Goal: Task Accomplishment & Management: Use online tool/utility

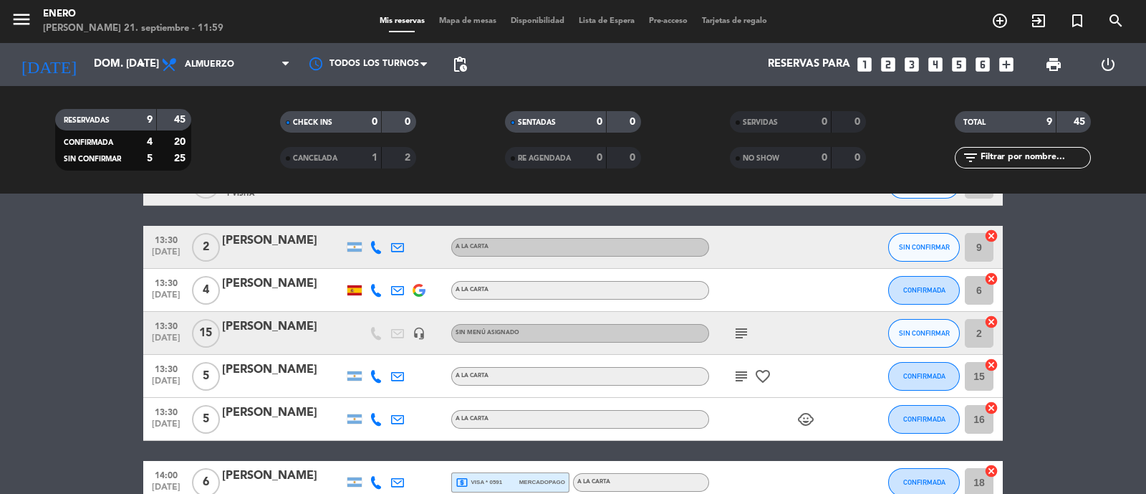
scroll to position [264, 0]
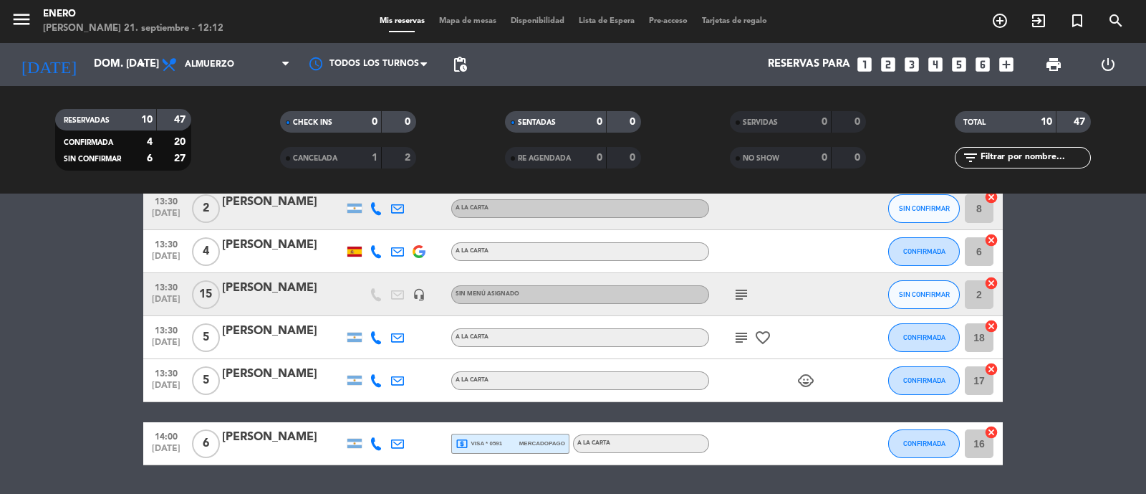
click at [454, 17] on span "Mapa de mesas" at bounding box center [468, 21] width 72 height 8
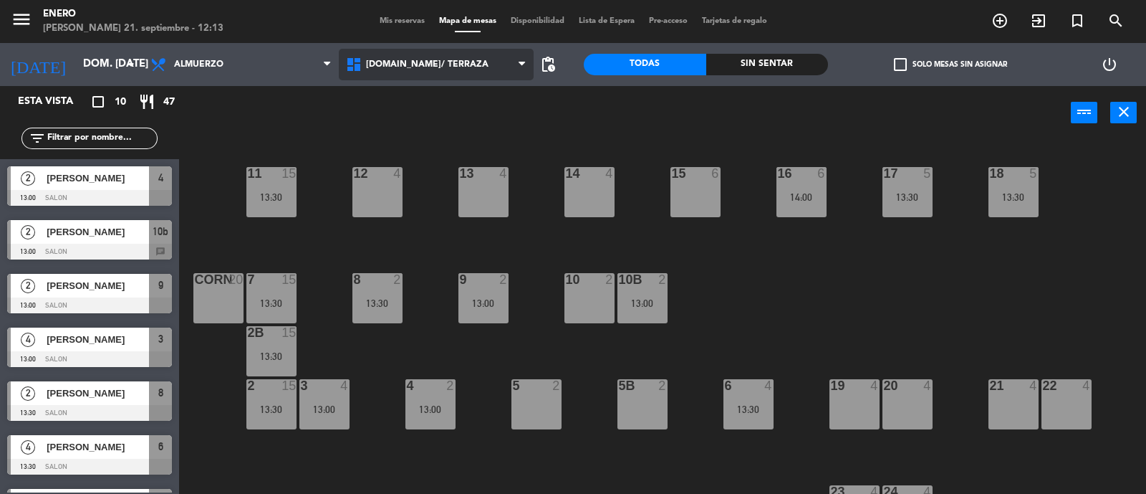
click at [455, 60] on span "[DOMAIN_NAME]/ TERRAZA" at bounding box center [437, 65] width 196 height 32
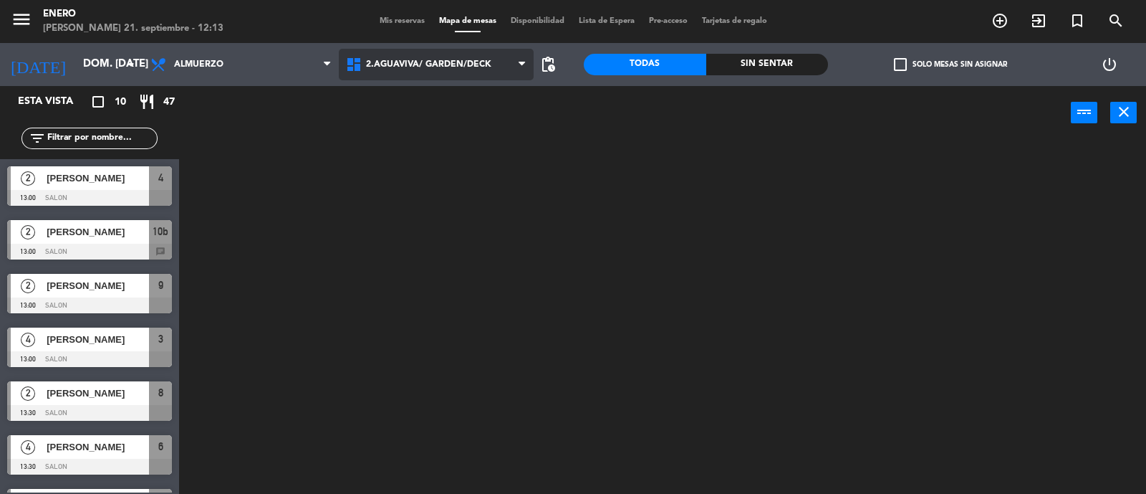
click at [449, 119] on ng-component "menu Enero [PERSON_NAME] 21. septiembre - 12:13 Mis reservas Mapa de mesas Disp…" at bounding box center [573, 247] width 1146 height 495
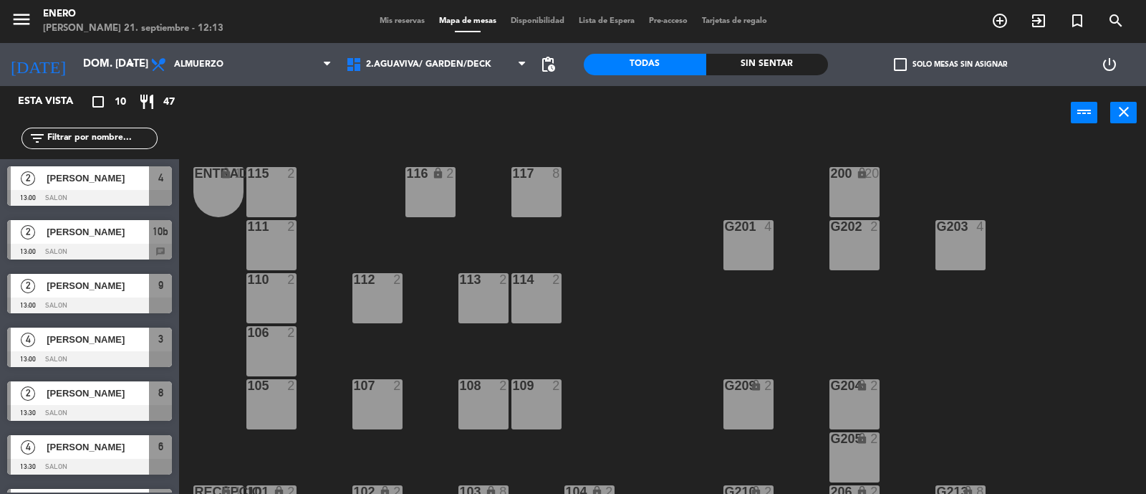
click at [969, 242] on div "G203 4" at bounding box center [961, 245] width 50 height 50
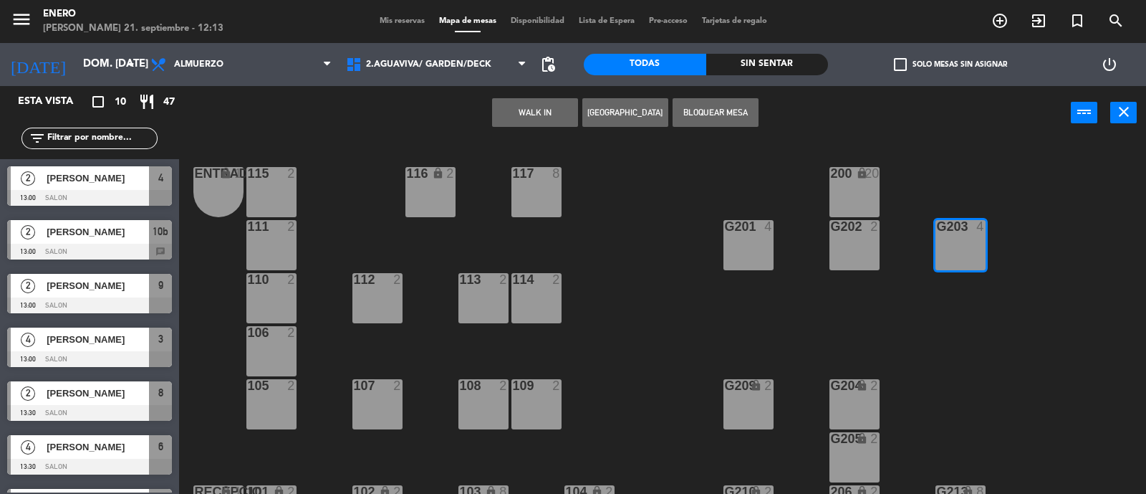
click at [503, 108] on button "WALK IN" at bounding box center [535, 112] width 86 height 29
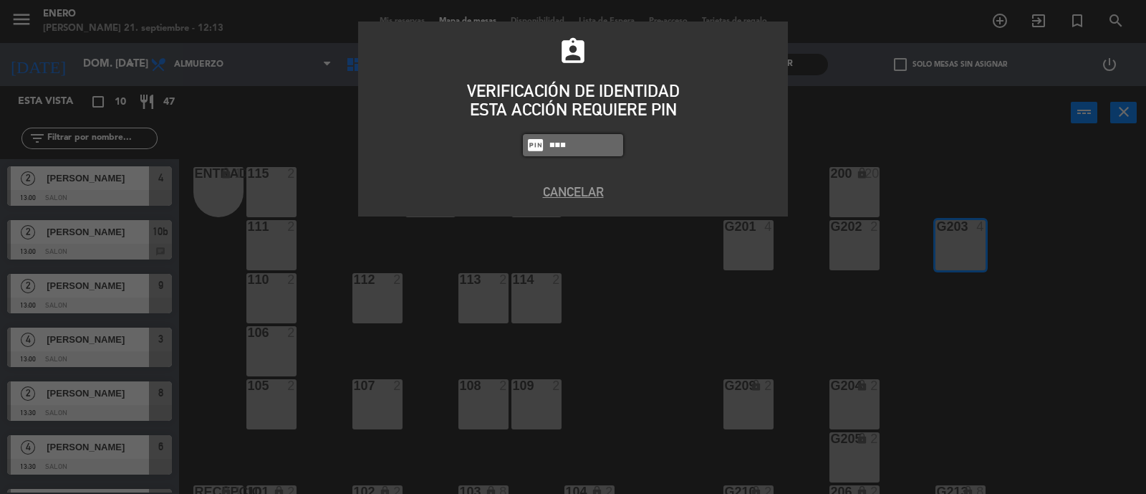
type input "6082"
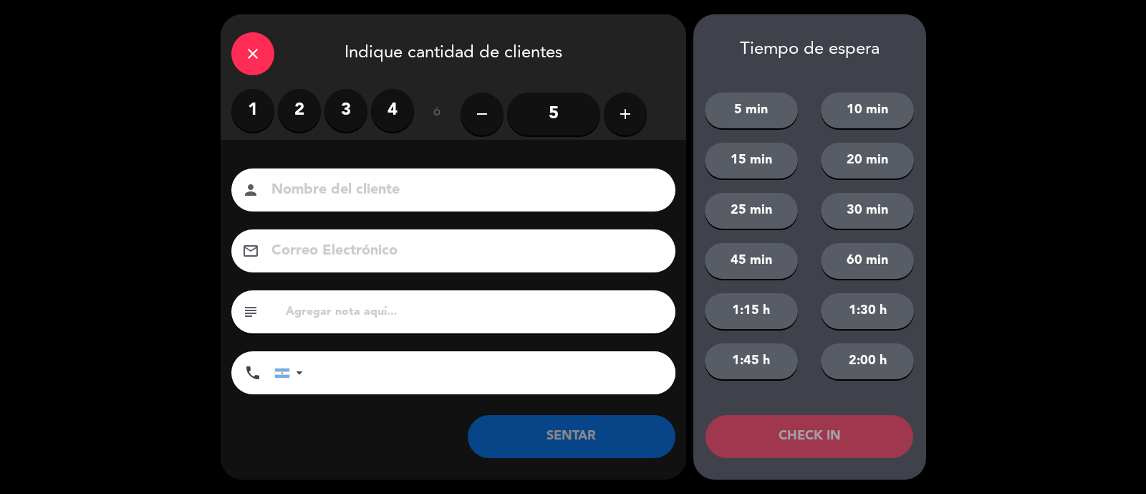
click at [301, 103] on label "2" at bounding box center [299, 110] width 43 height 43
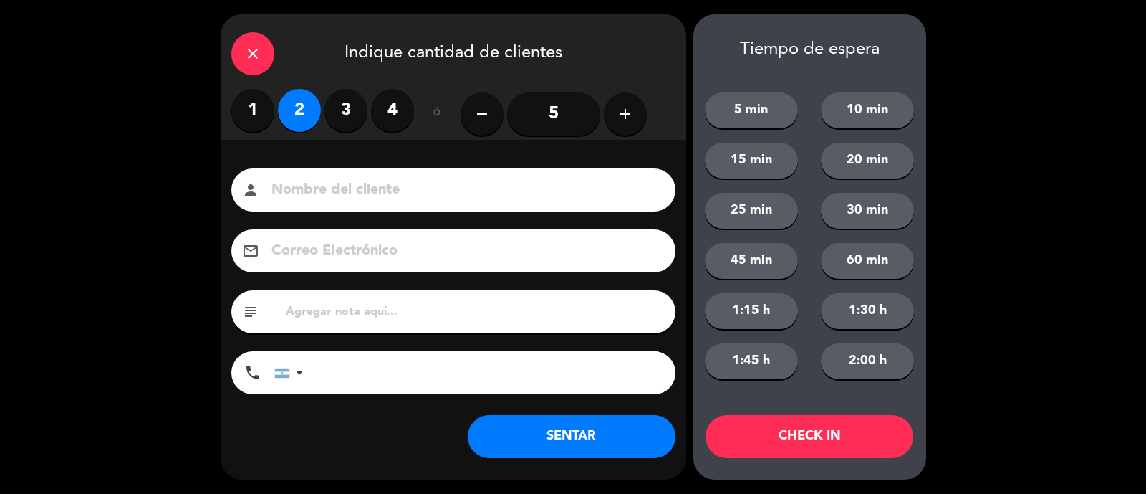
click at [349, 181] on input at bounding box center [463, 190] width 387 height 25
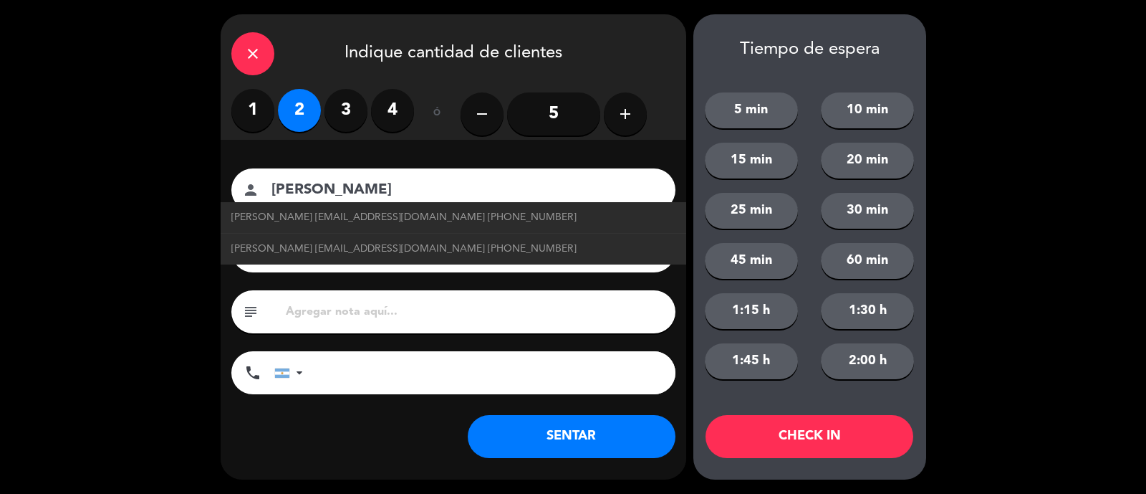
type input "[PERSON_NAME]"
click at [633, 442] on button "SENTAR" at bounding box center [572, 436] width 208 height 43
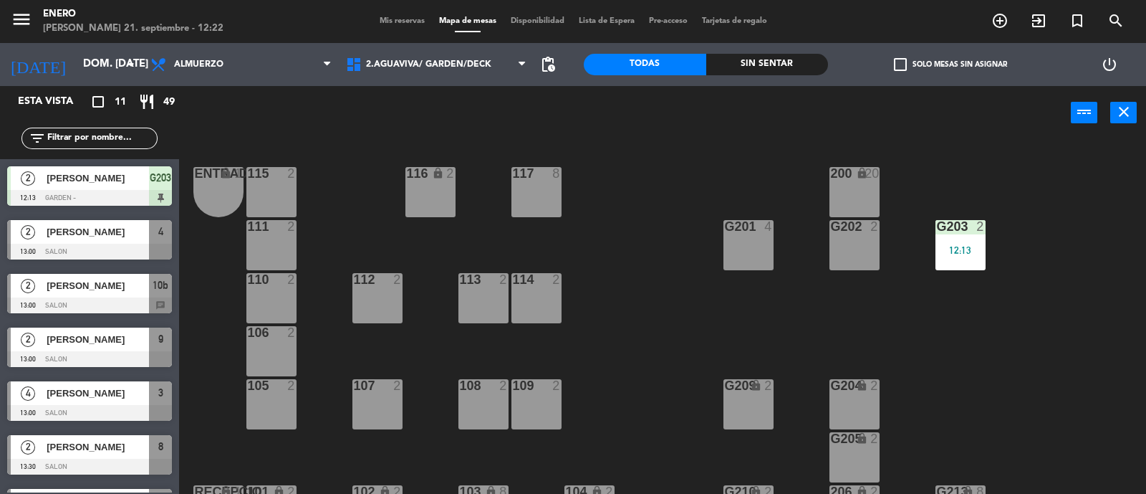
click at [396, 23] on span "Mis reservas" at bounding box center [402, 21] width 59 height 8
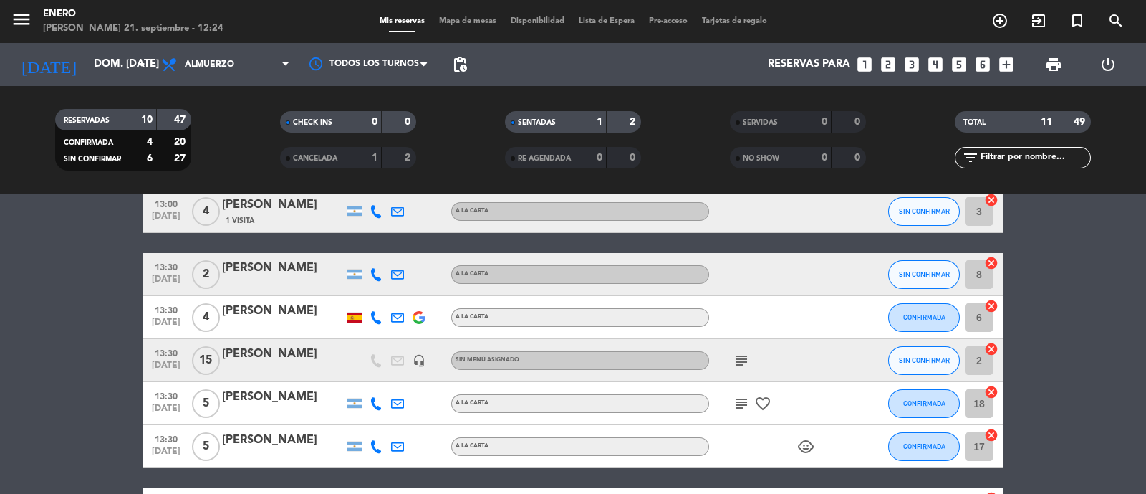
scroll to position [266, 0]
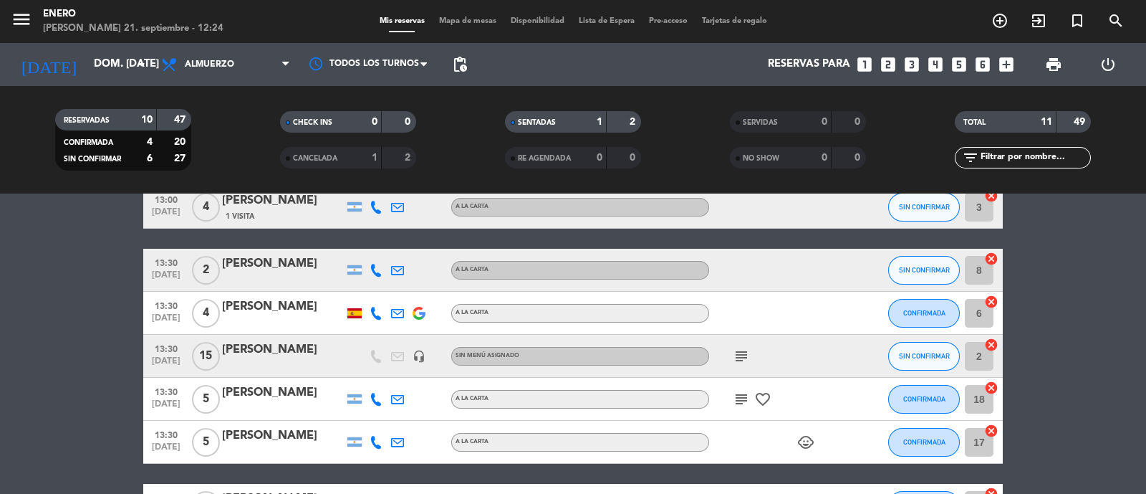
click at [734, 355] on icon "subject" at bounding box center [741, 356] width 17 height 17
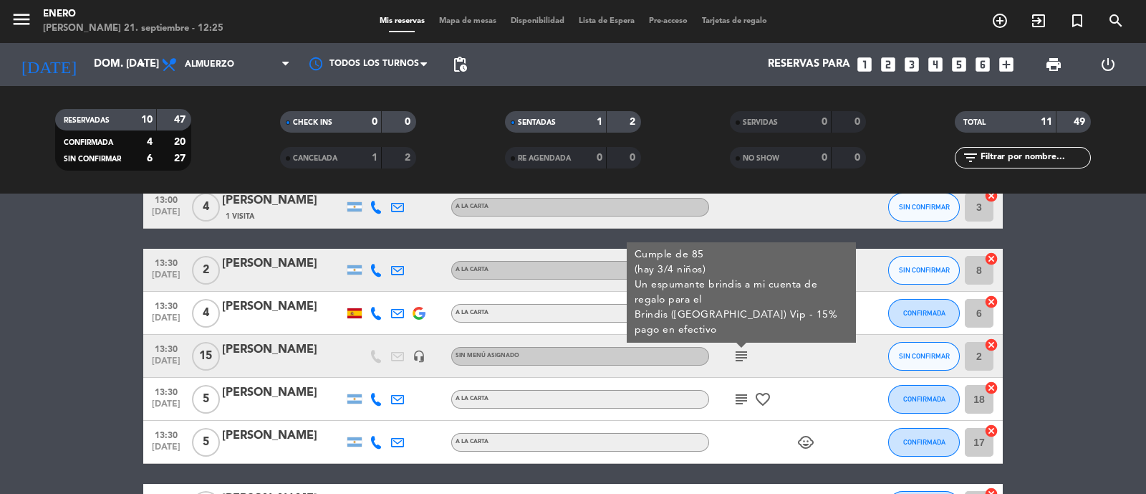
click at [84, 374] on bookings-row "12:13 [DATE] 2 [PERSON_NAME] exit_to_app Sin menú asignado SENTADA G203 cancel …" at bounding box center [573, 260] width 1146 height 533
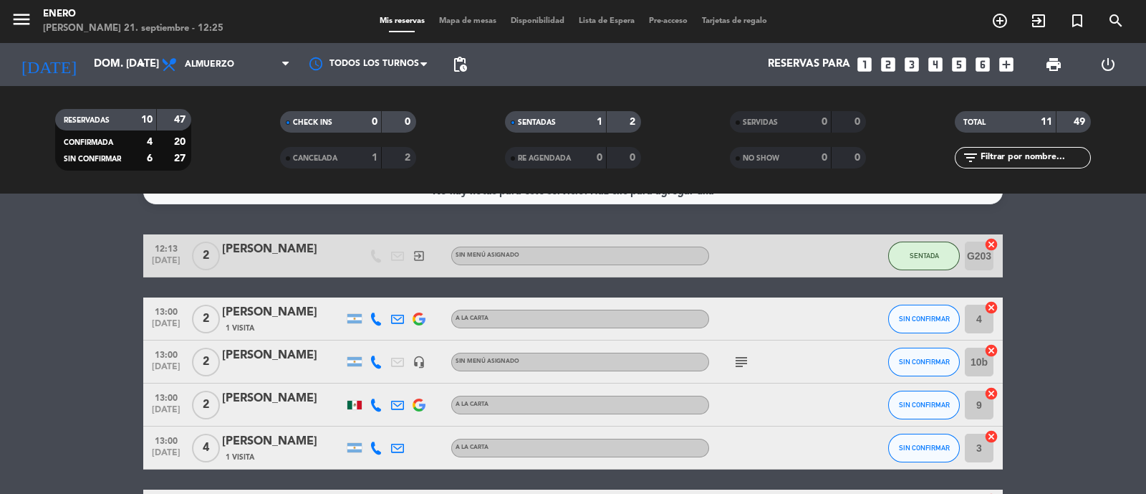
scroll to position [0, 0]
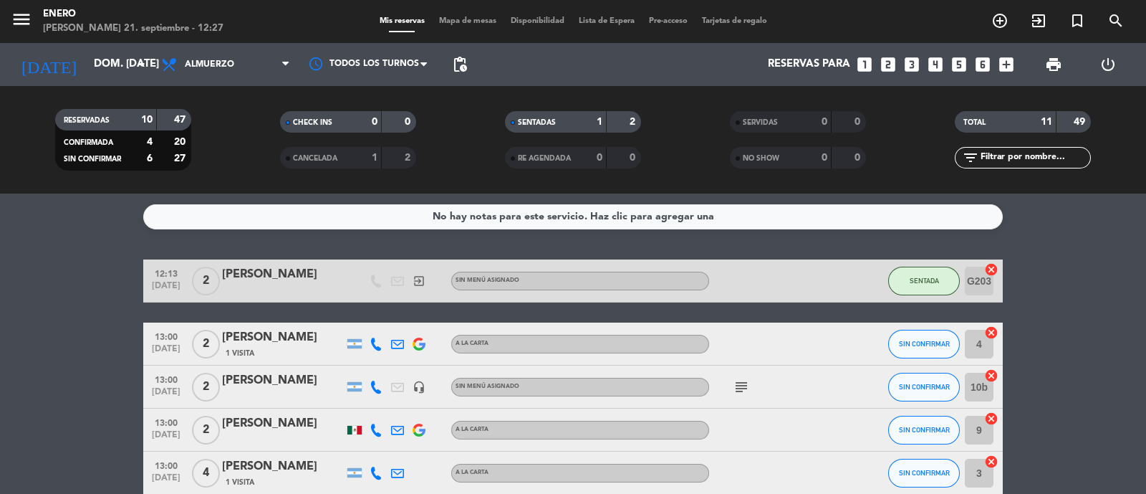
drag, startPoint x: 465, startPoint y: 9, endPoint x: 464, endPoint y: 17, distance: 8.7
click at [465, 12] on div "menu Enero [PERSON_NAME] 21. septiembre - 12:27 Mis reservas Mapa de mesas Disp…" at bounding box center [573, 21] width 1146 height 43
click at [464, 17] on span "Mapa de mesas" at bounding box center [468, 21] width 72 height 8
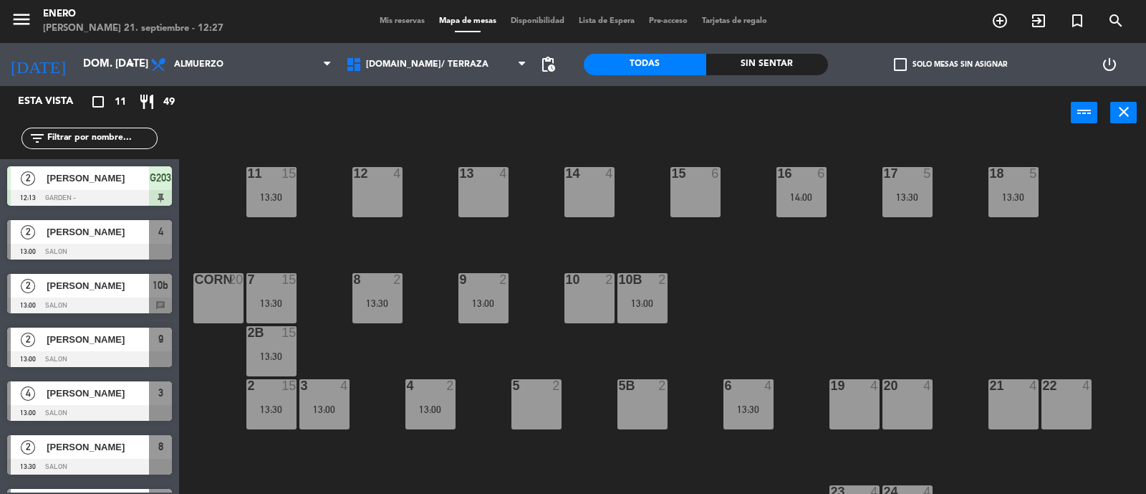
click at [681, 191] on div "15 6" at bounding box center [696, 192] width 50 height 50
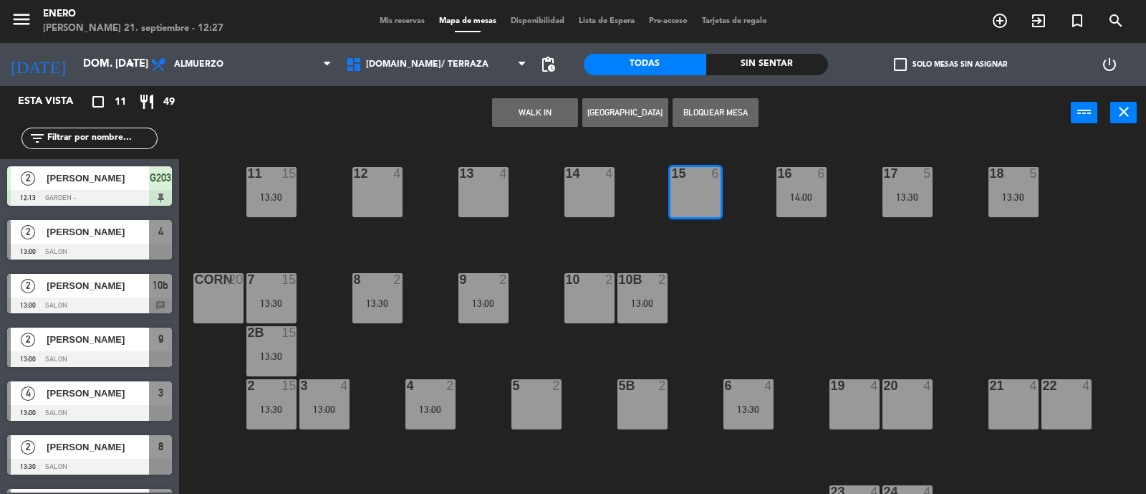
click at [515, 108] on button "WALK IN" at bounding box center [535, 112] width 86 height 29
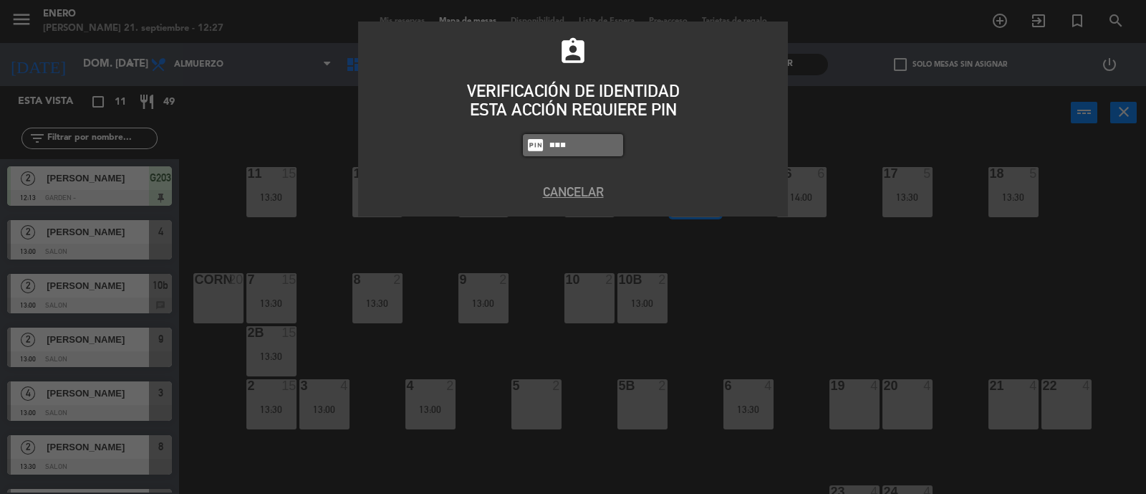
type input "Patr"
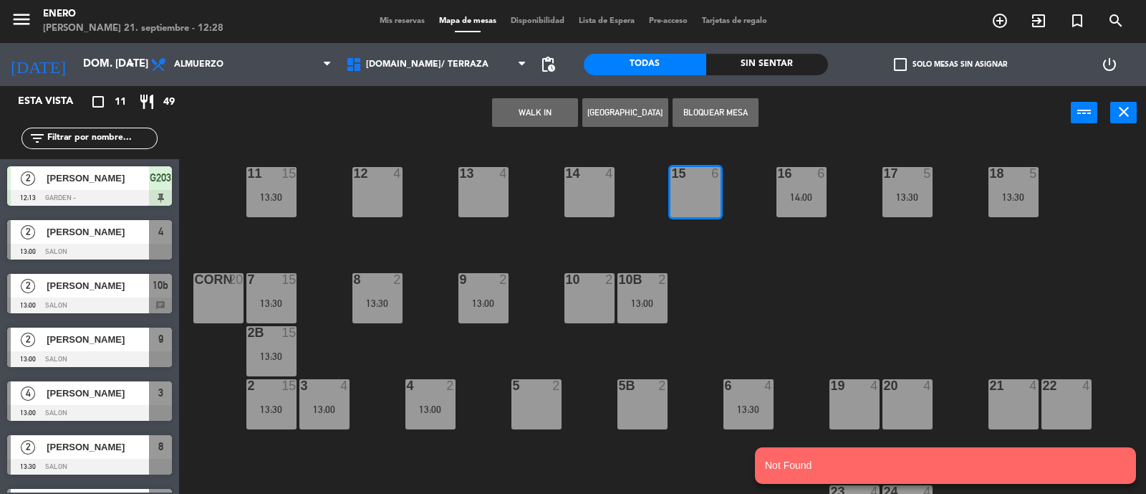
click at [559, 107] on button "WALK IN" at bounding box center [535, 112] width 86 height 29
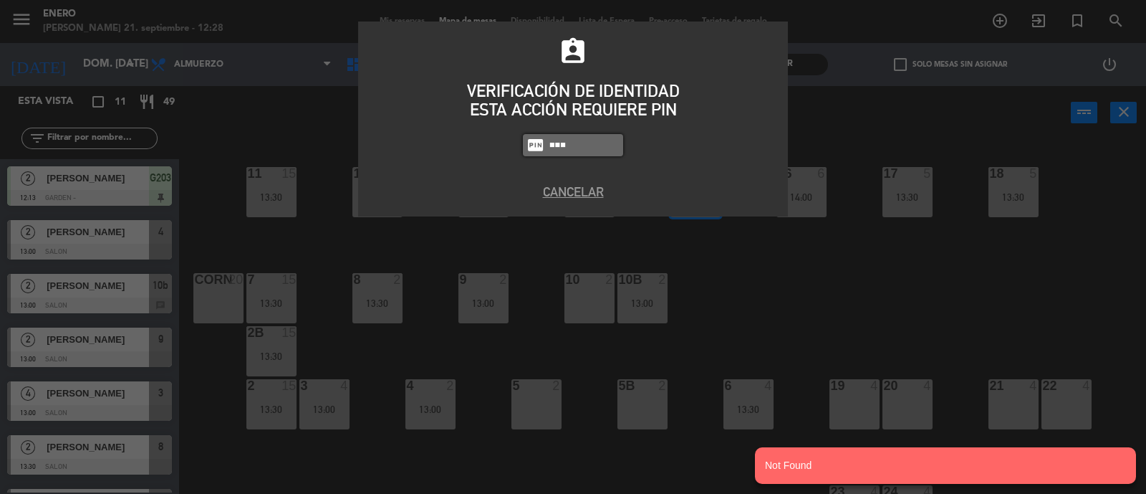
type input "6082"
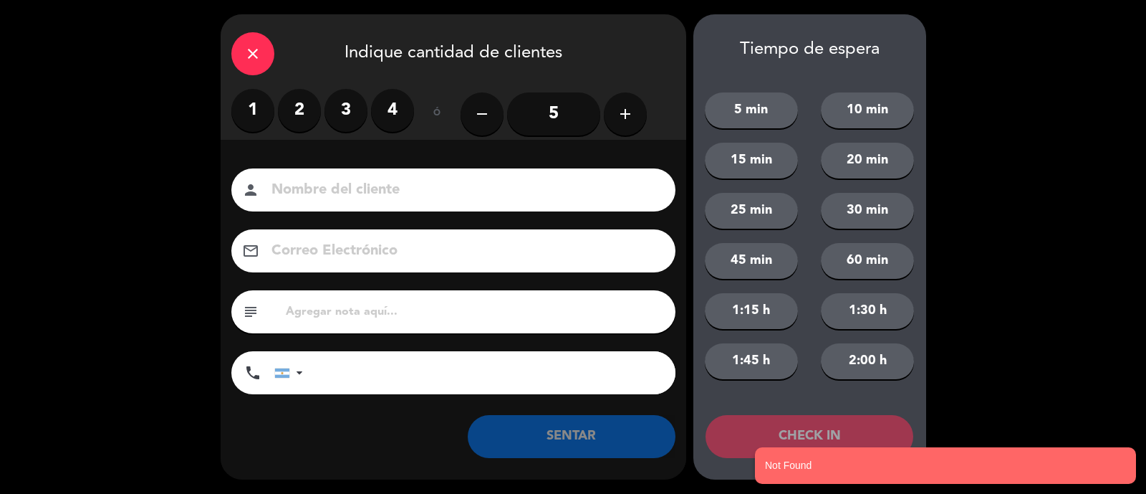
click at [504, 196] on input at bounding box center [463, 190] width 387 height 25
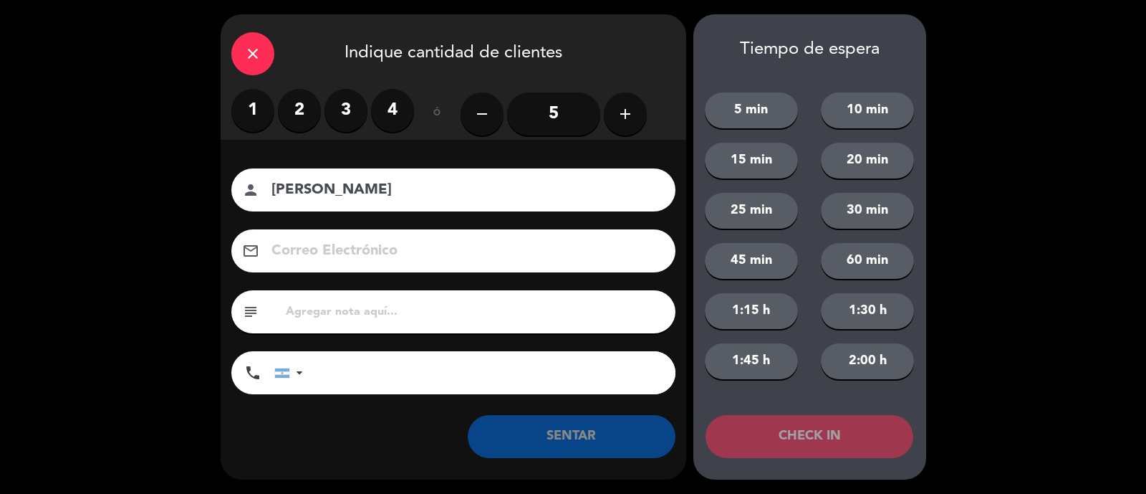
type input "[PERSON_NAME]"
click at [577, 120] on input "5" at bounding box center [553, 113] width 93 height 43
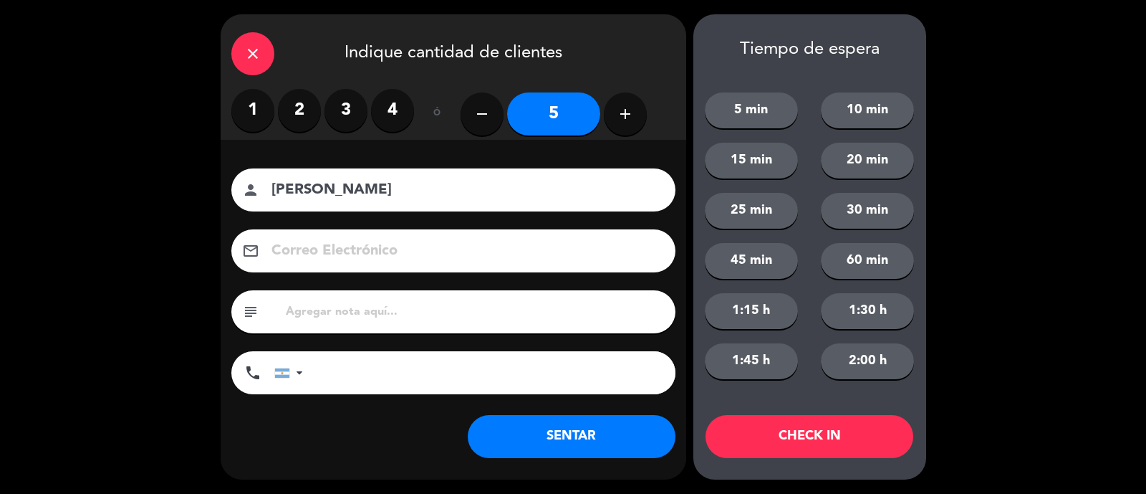
click at [584, 433] on button "SENTAR" at bounding box center [572, 436] width 208 height 43
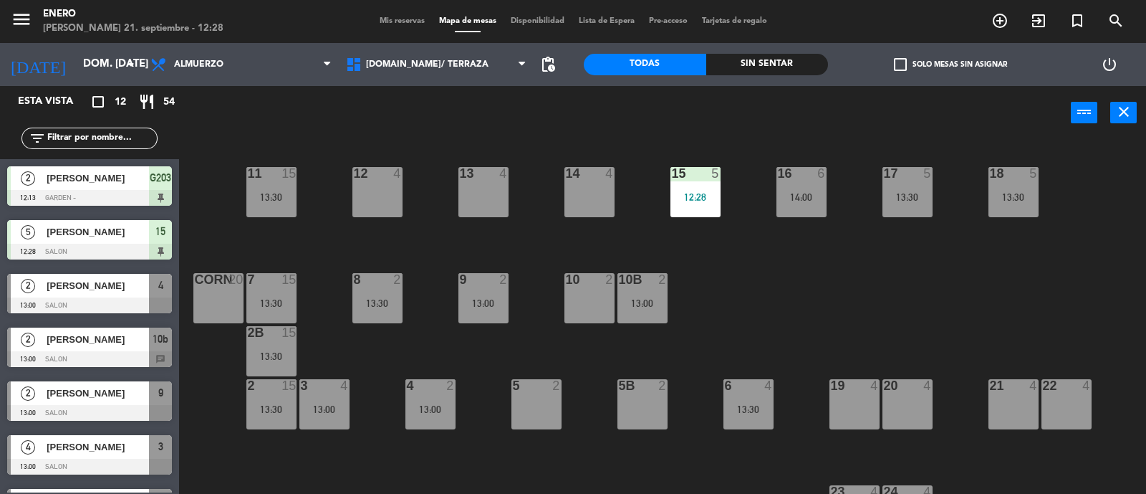
click at [848, 350] on div "14 4 12 4 11 15 13:30 17 5 13:30 15 5 12:28 16 6 14:00 13 4 18 5 13:30 10 2 7 1…" at bounding box center [669, 318] width 956 height 354
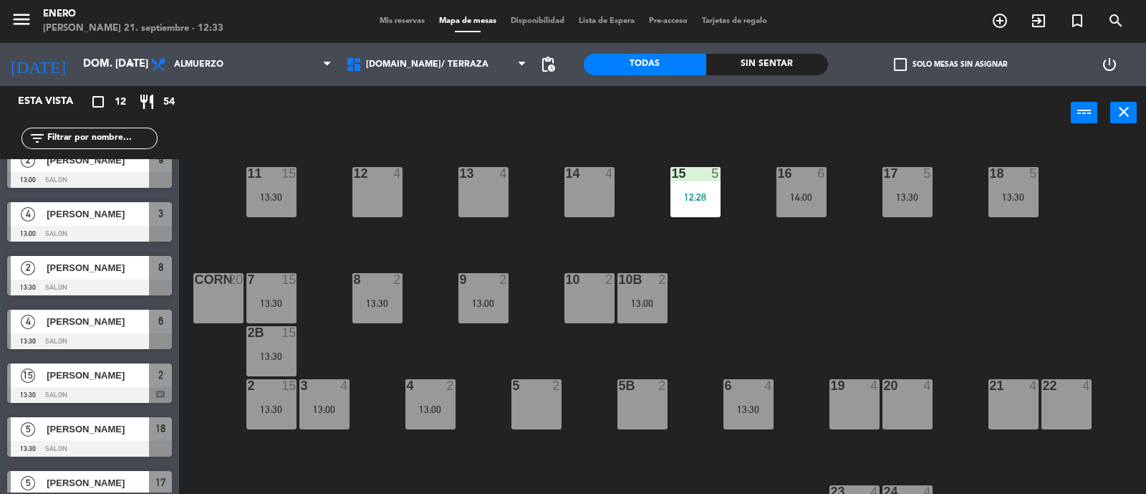
scroll to position [258, 0]
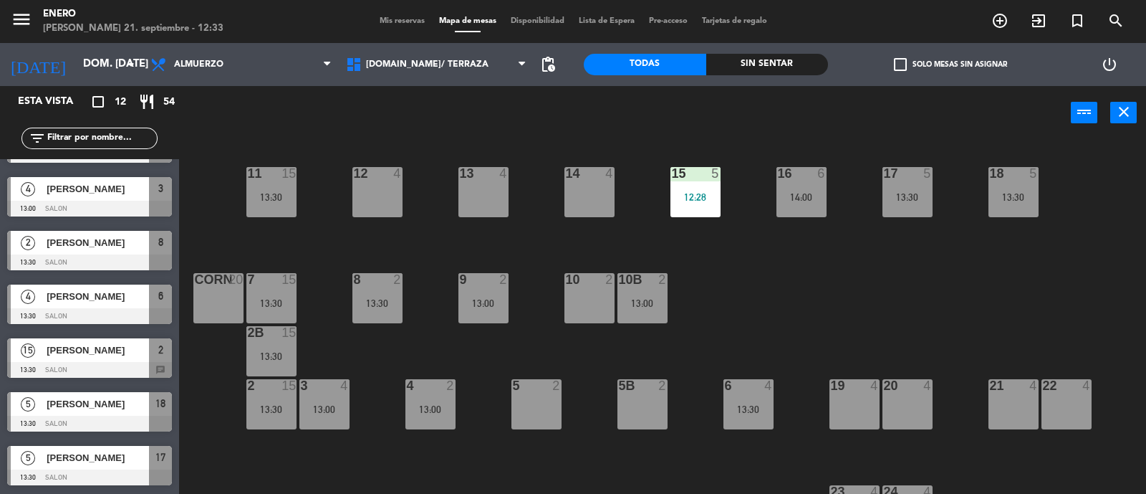
click at [72, 353] on span "[PERSON_NAME]" at bounding box center [98, 349] width 102 height 15
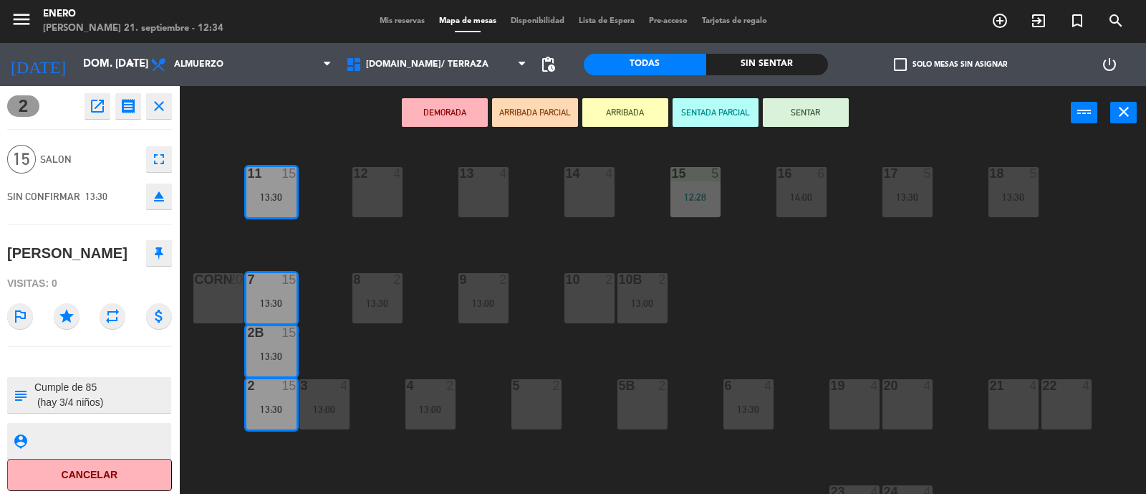
click at [158, 107] on icon "close" at bounding box center [158, 105] width 17 height 17
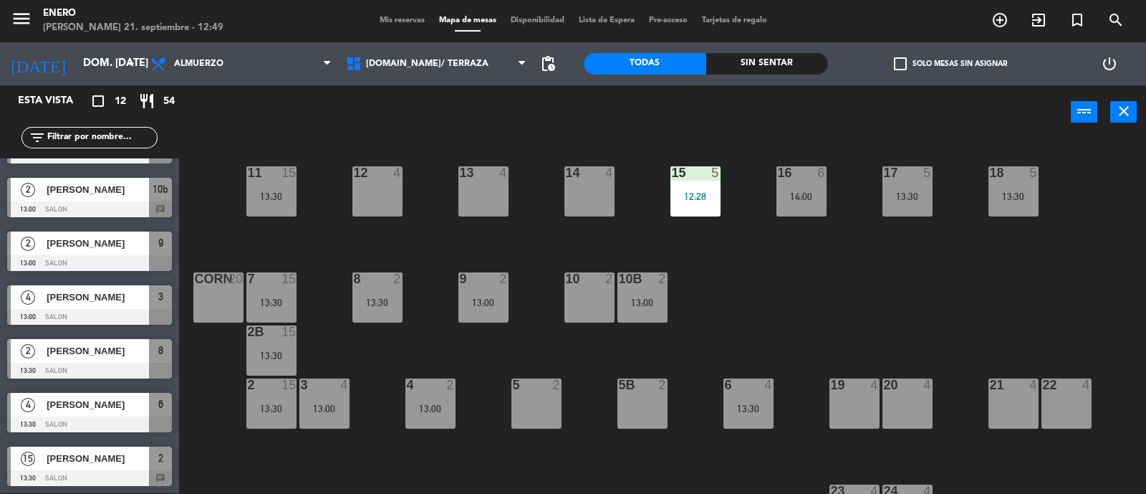
scroll to position [133, 0]
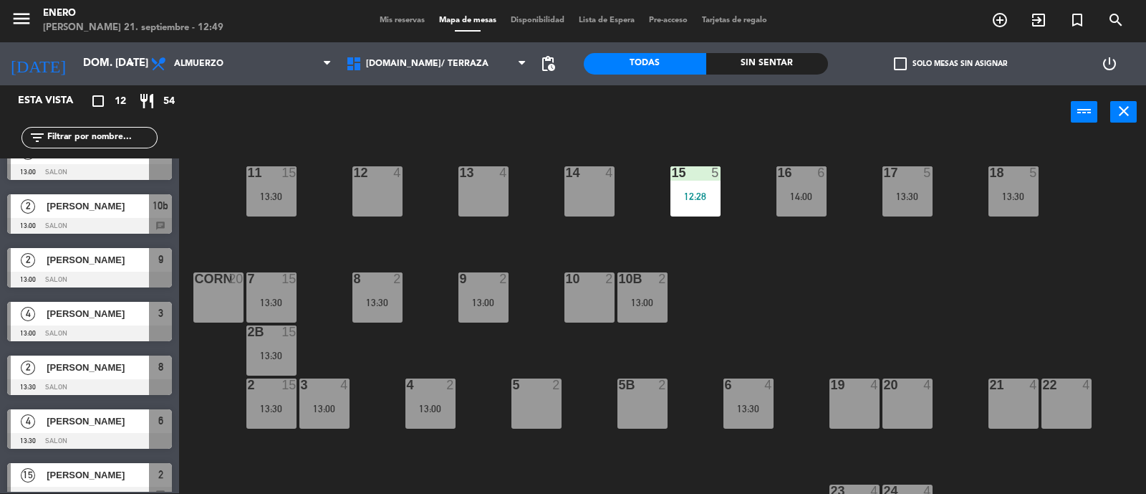
click at [138, 317] on span "[PERSON_NAME]" at bounding box center [98, 313] width 102 height 15
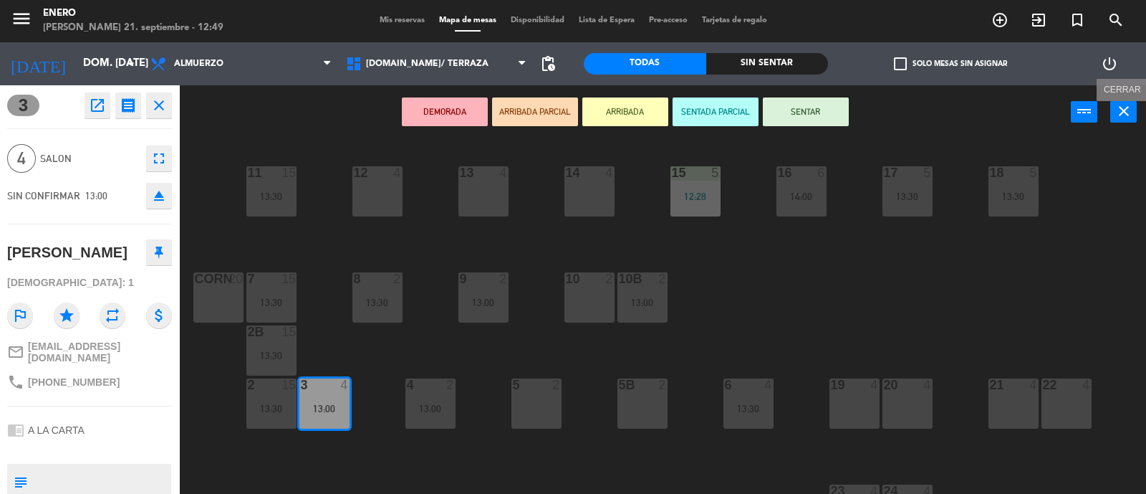
click at [1126, 108] on icon "close" at bounding box center [1124, 110] width 17 height 17
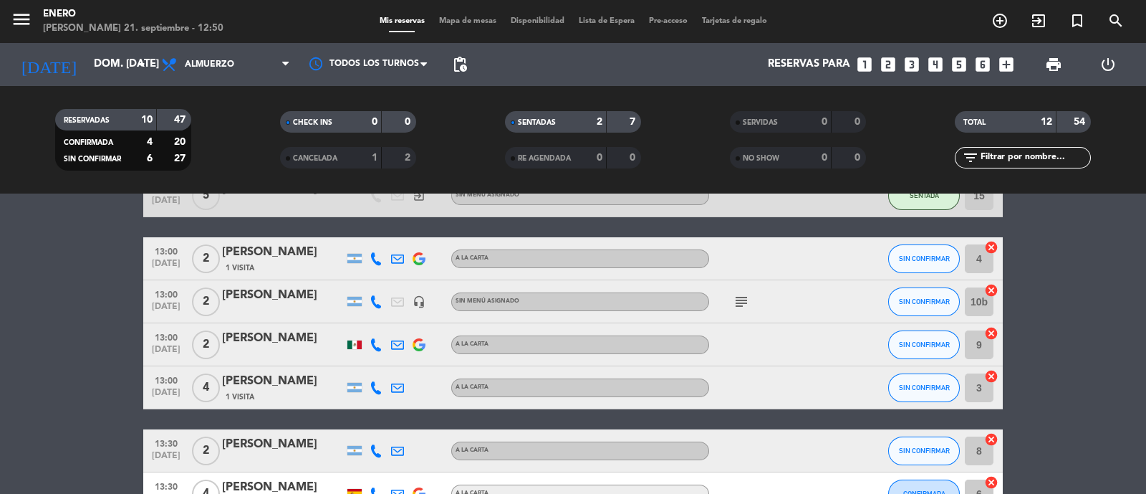
scroll to position [178, 0]
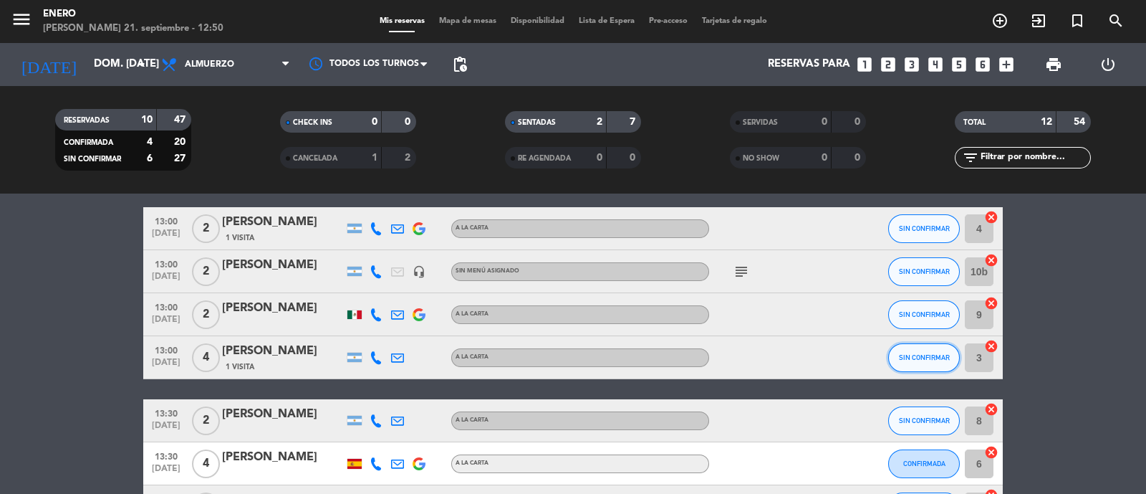
click at [941, 356] on span "SIN CONFIRMAR" at bounding box center [924, 357] width 51 height 8
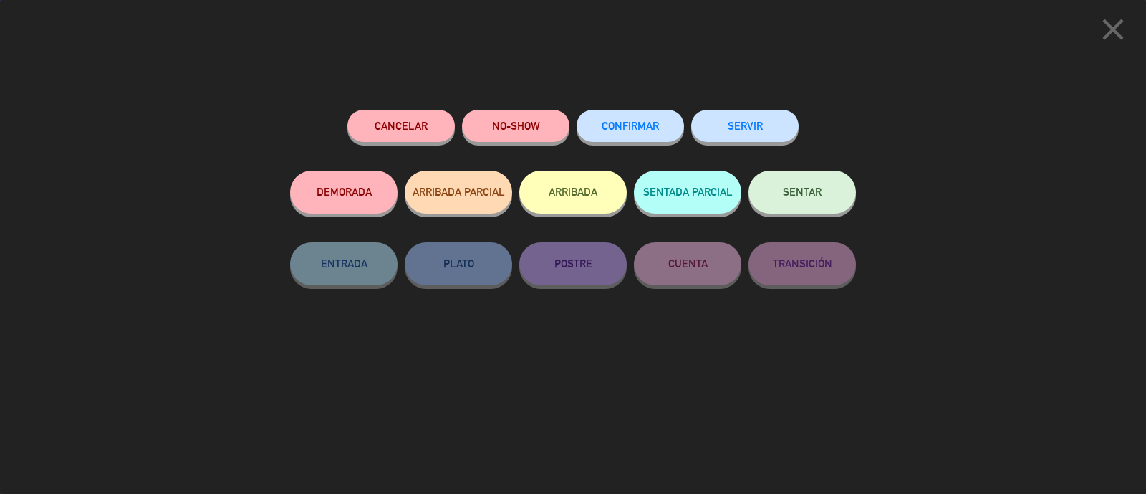
click at [792, 176] on button "SENTAR" at bounding box center [802, 192] width 107 height 43
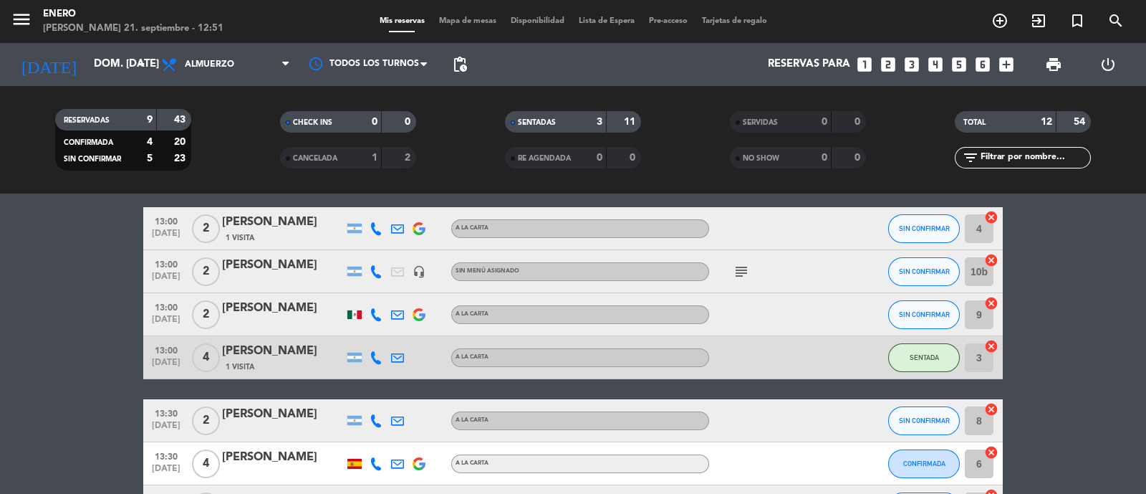
click at [469, 21] on span "Mapa de mesas" at bounding box center [468, 21] width 72 height 8
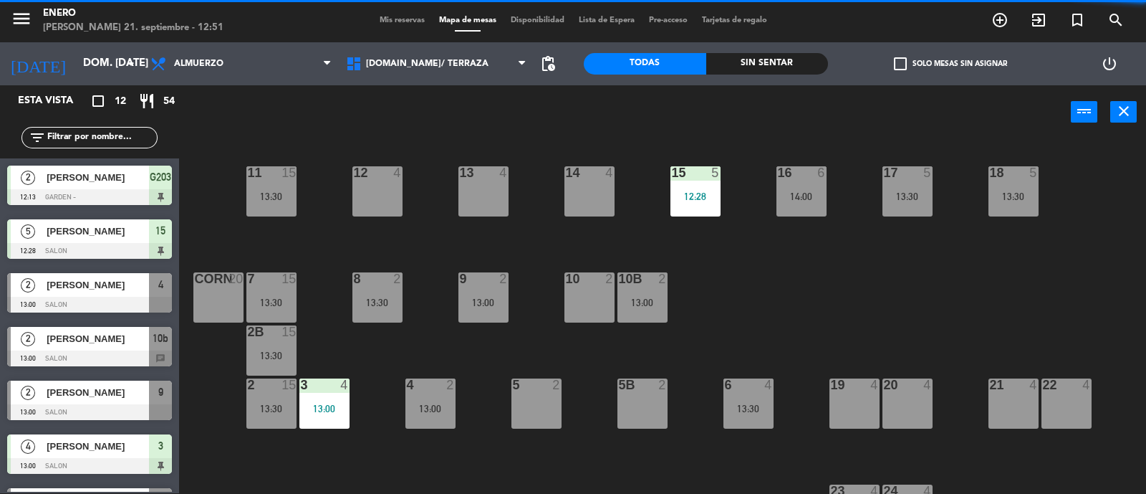
click at [393, 22] on span "Mis reservas" at bounding box center [402, 20] width 59 height 8
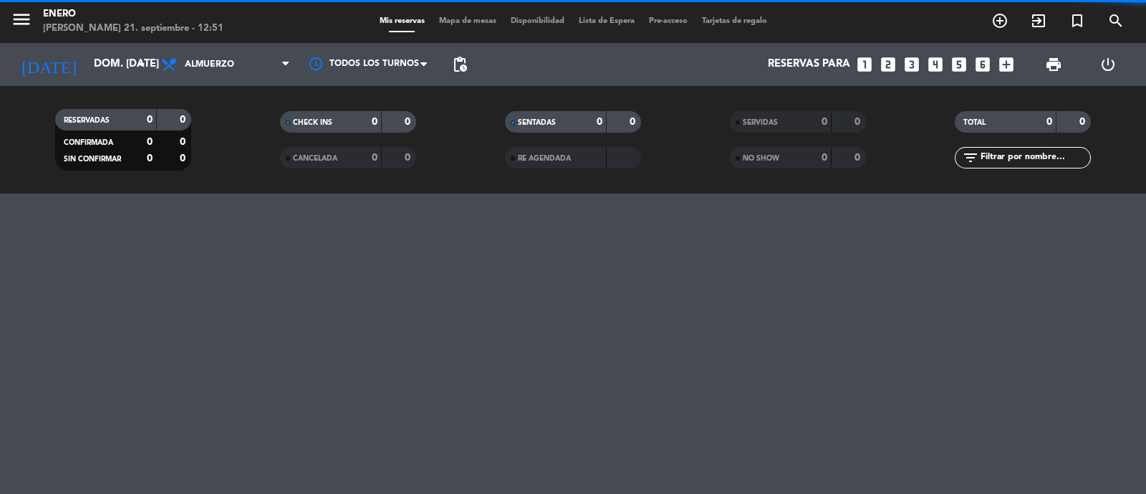
click at [455, 24] on span "Mapa de mesas" at bounding box center [468, 21] width 72 height 8
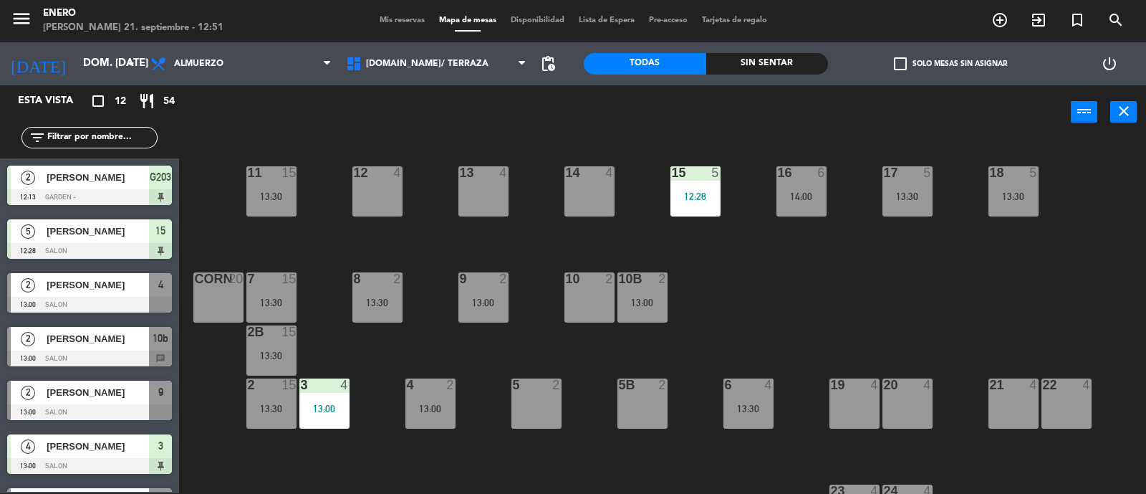
click at [110, 342] on span "[PERSON_NAME]" at bounding box center [98, 338] width 102 height 15
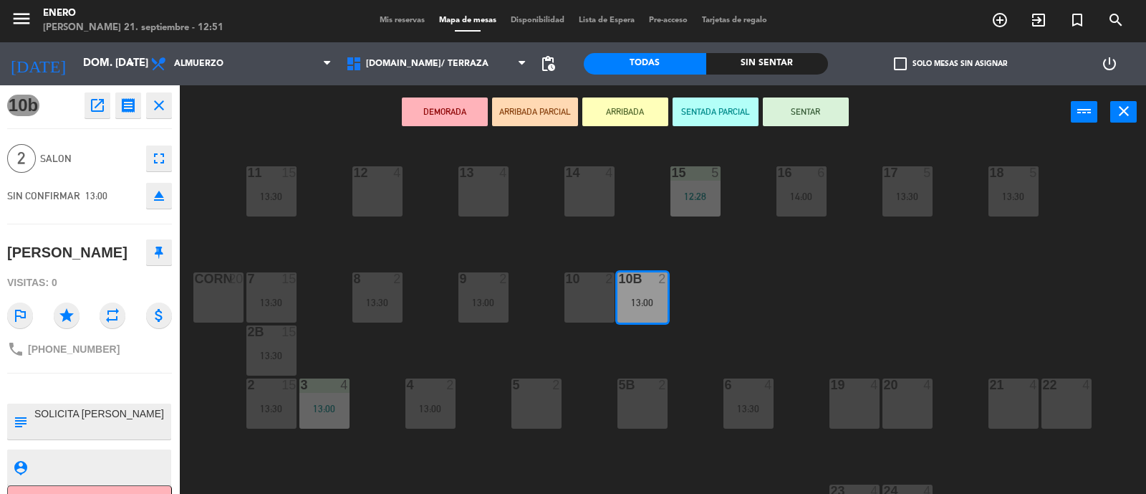
click at [802, 116] on button "SENTAR" at bounding box center [806, 111] width 86 height 29
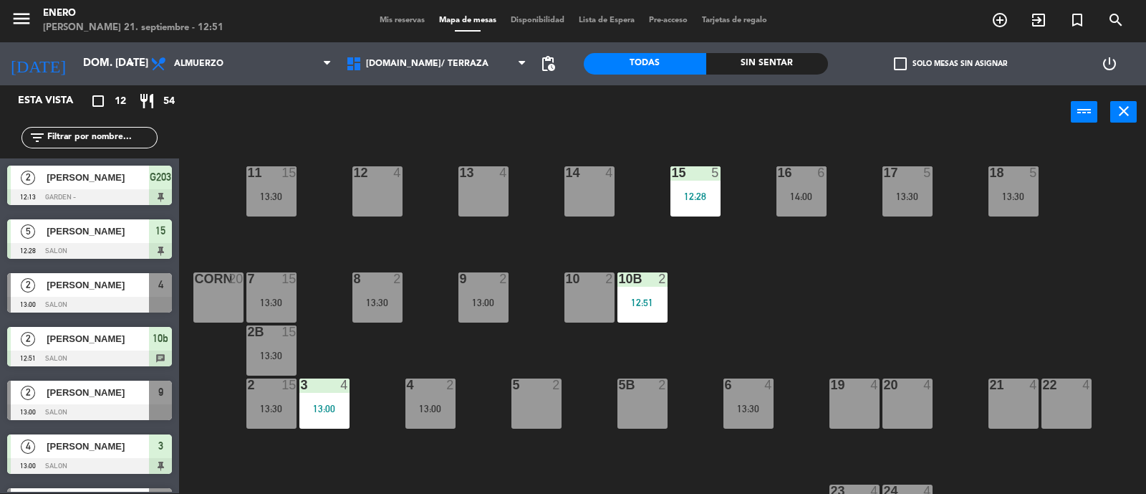
click at [646, 294] on div "10b 2 12:51" at bounding box center [643, 297] width 50 height 50
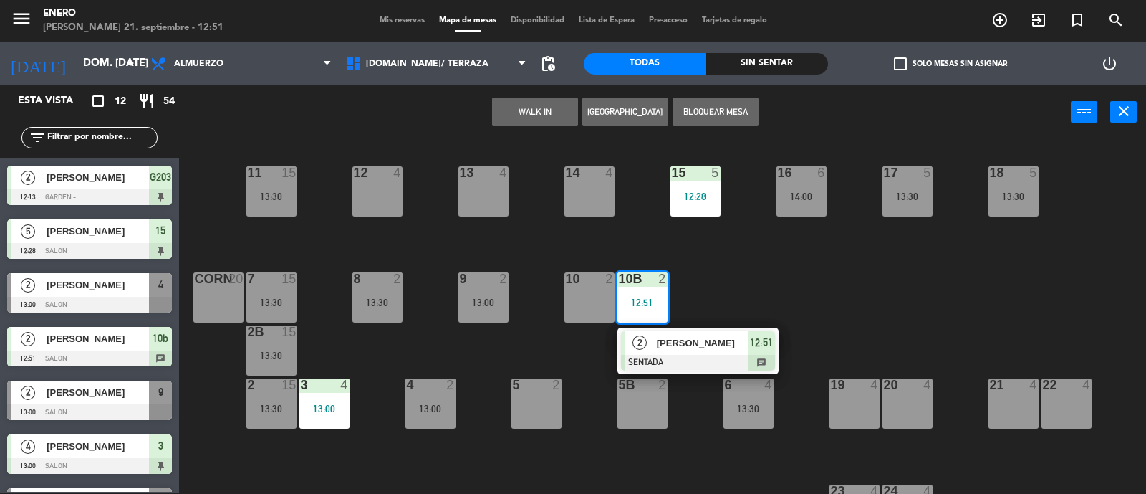
click at [665, 335] on span "[PERSON_NAME]" at bounding box center [703, 342] width 92 height 15
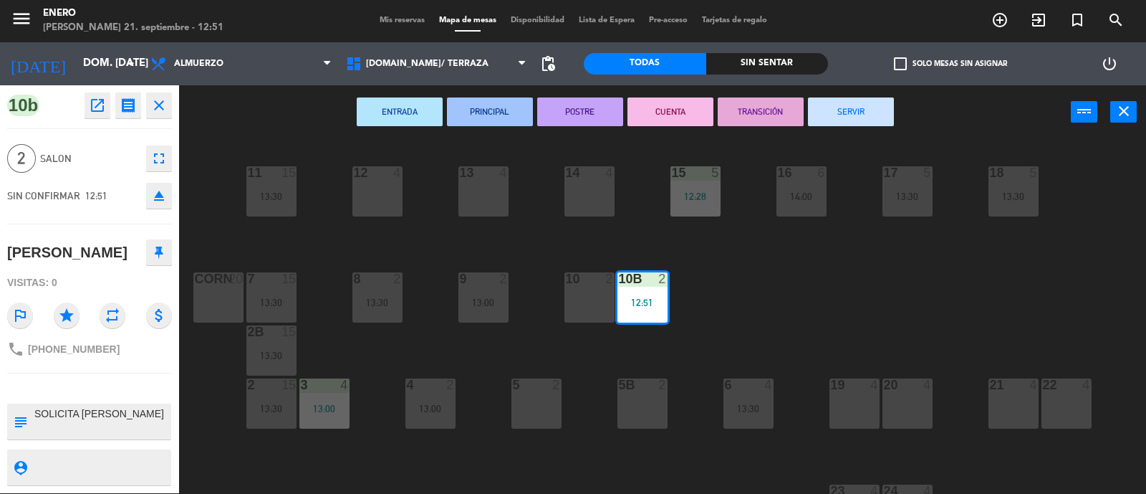
click at [502, 193] on div "13 4" at bounding box center [484, 191] width 50 height 50
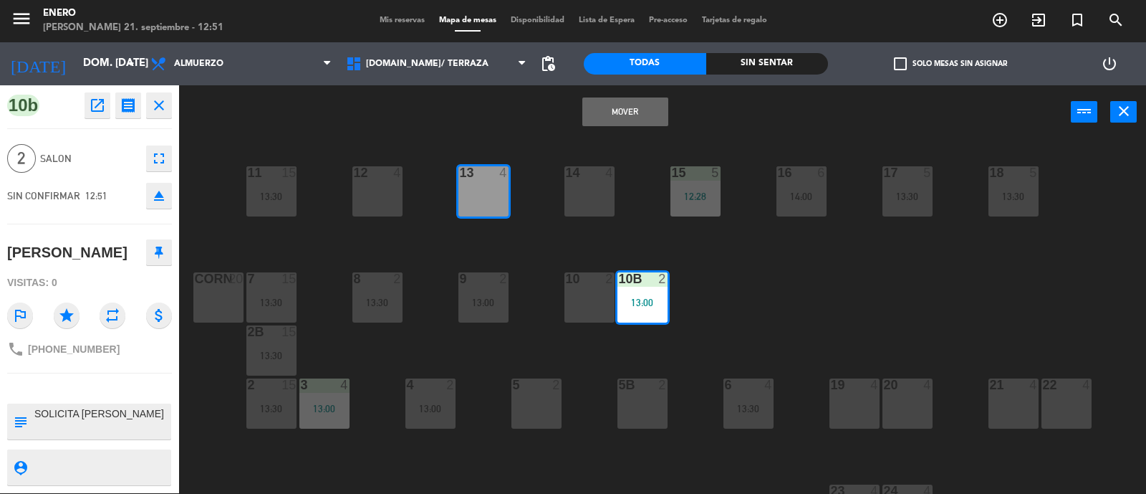
click at [638, 105] on button "Mover" at bounding box center [626, 111] width 86 height 29
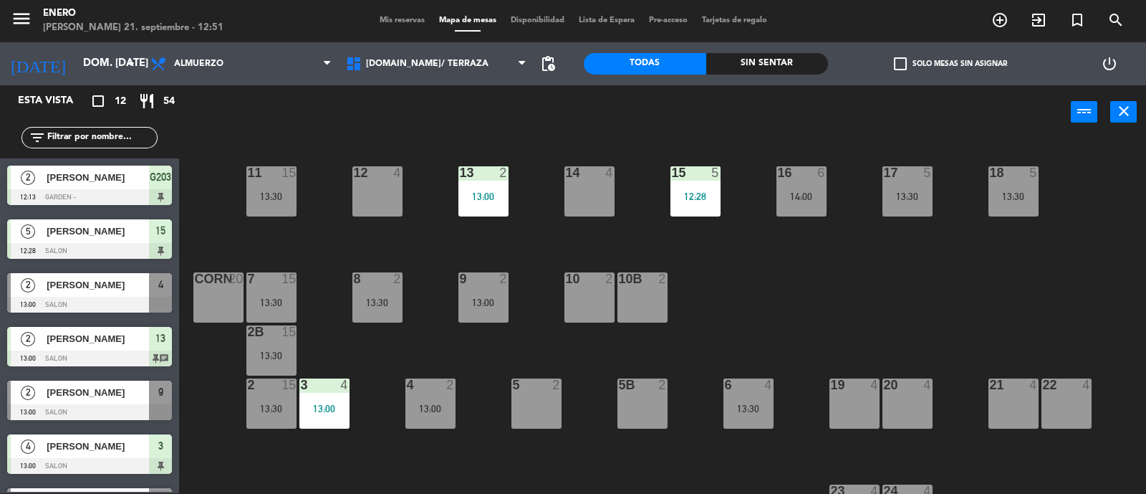
click at [92, 443] on span "[PERSON_NAME]" at bounding box center [98, 446] width 102 height 15
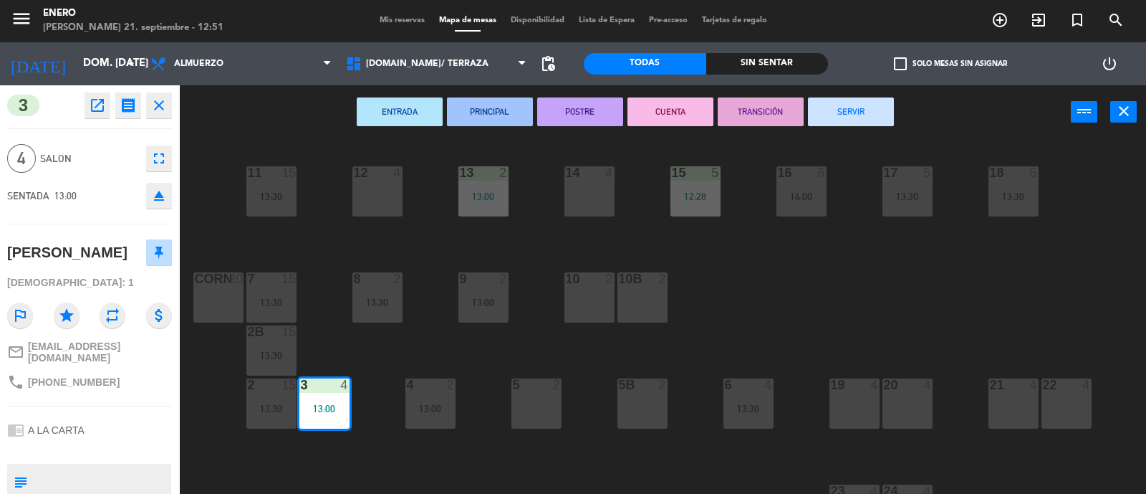
click at [319, 403] on div "13:00" at bounding box center [325, 408] width 50 height 10
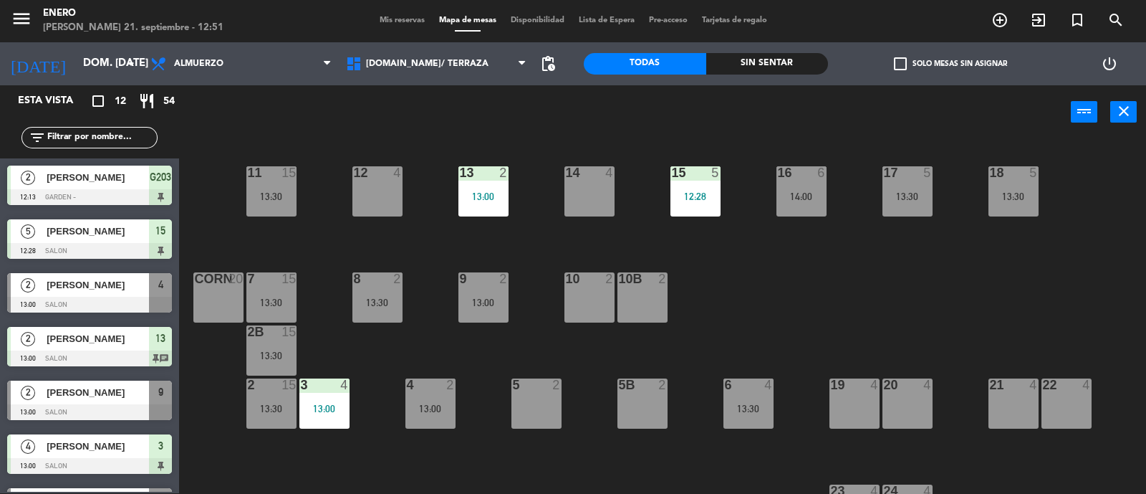
click at [331, 399] on div "3 4 13:00" at bounding box center [325, 403] width 50 height 50
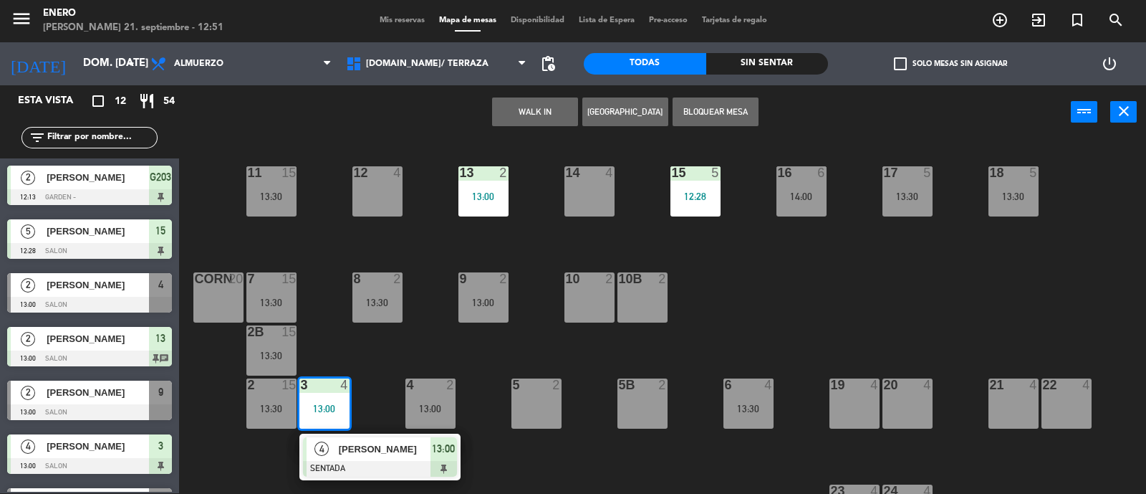
click at [349, 441] on span "[PERSON_NAME]" at bounding box center [385, 448] width 92 height 15
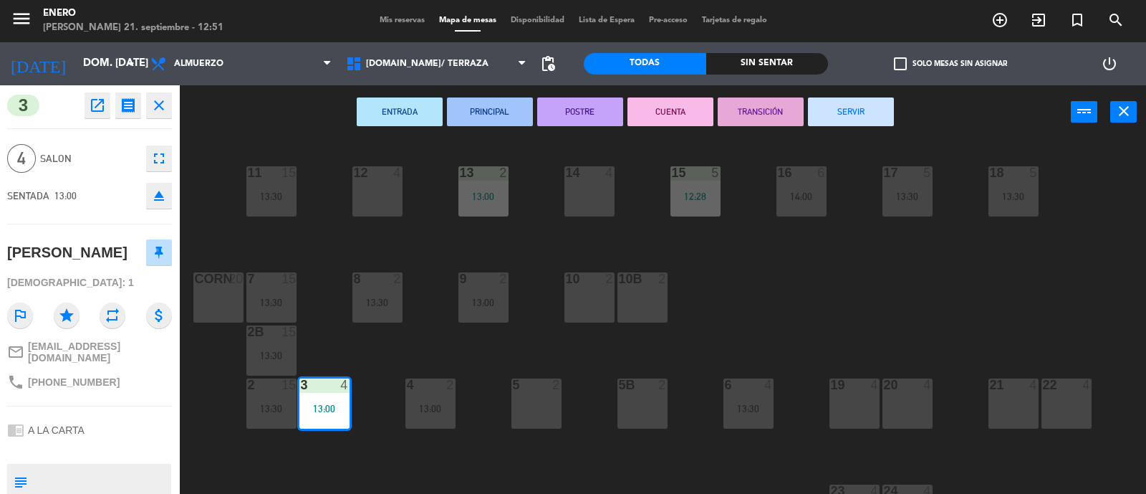
click at [1013, 413] on div "21 4" at bounding box center [1014, 403] width 50 height 50
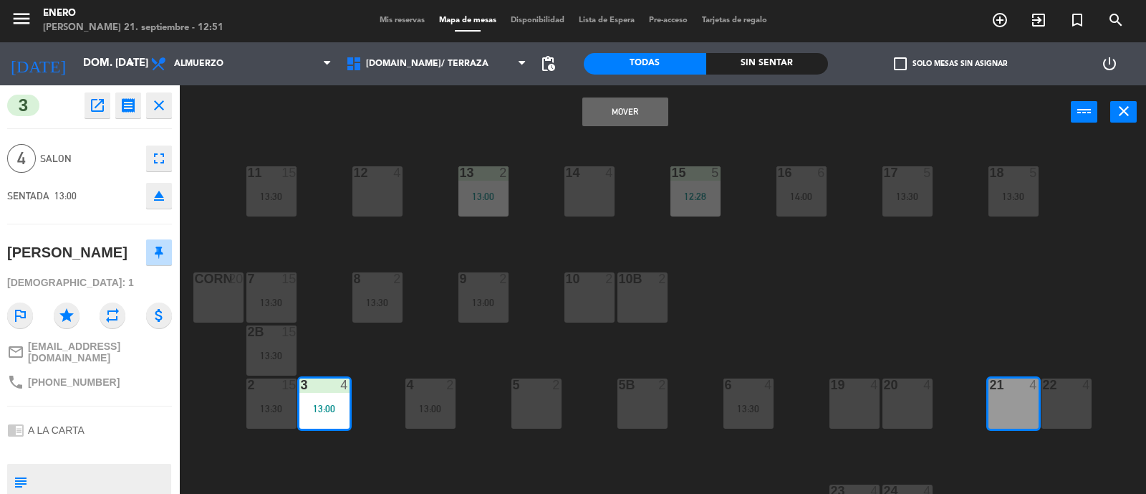
click at [607, 98] on button "Mover" at bounding box center [626, 111] width 86 height 29
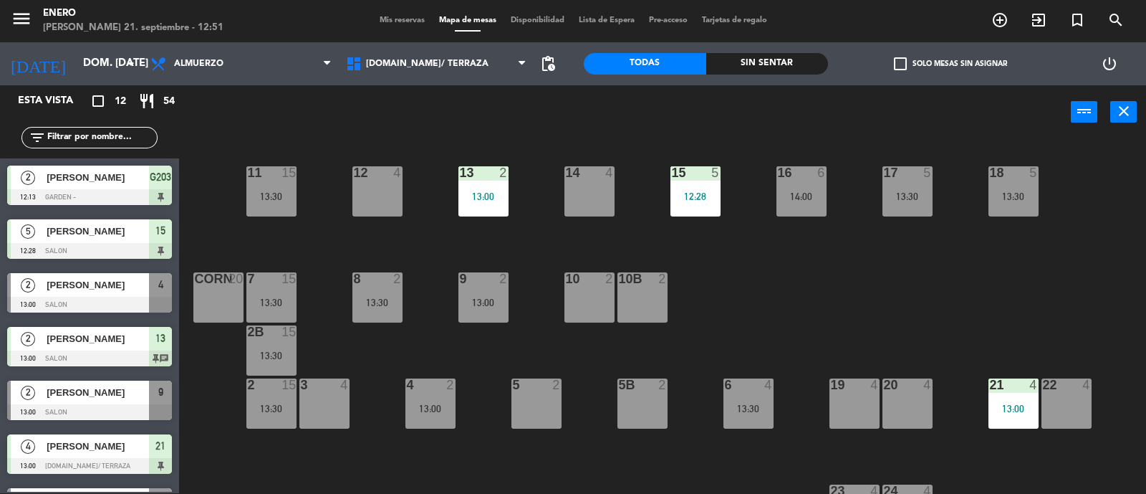
click at [917, 331] on div "14 4 12 4 11 15 13:30 17 5 13:30 15 5 12:28 16 6 14:00 13 2 13:00 18 5 13:30 10…" at bounding box center [669, 317] width 956 height 354
click at [72, 290] on span "[PERSON_NAME]" at bounding box center [98, 284] width 102 height 15
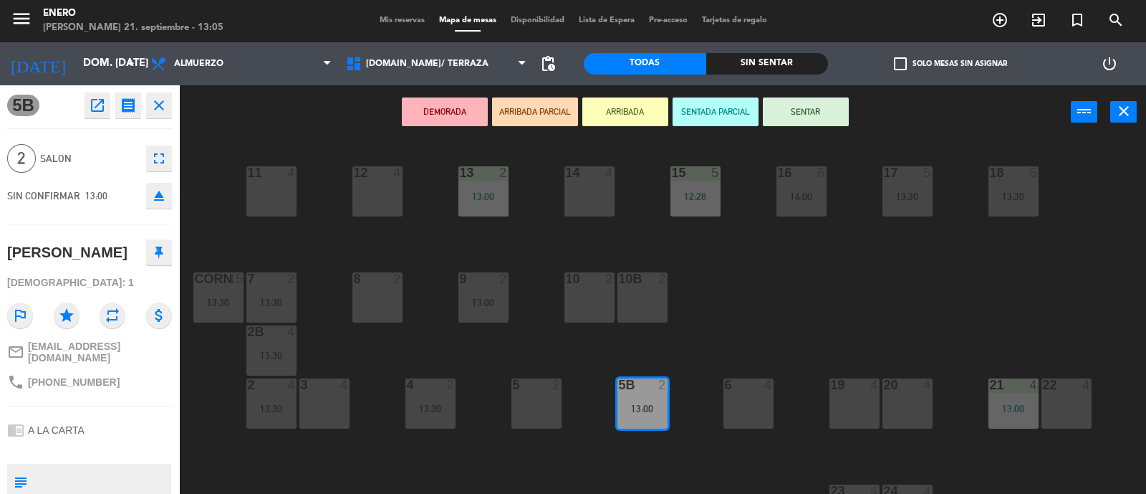
click at [813, 87] on div "DEMORADA ARRIBADA PARCIAL ARRIBADA SENTADA PARCIAL SENTAR power_input close" at bounding box center [625, 112] width 892 height 54
click at [802, 119] on button "SENTAR" at bounding box center [806, 111] width 86 height 29
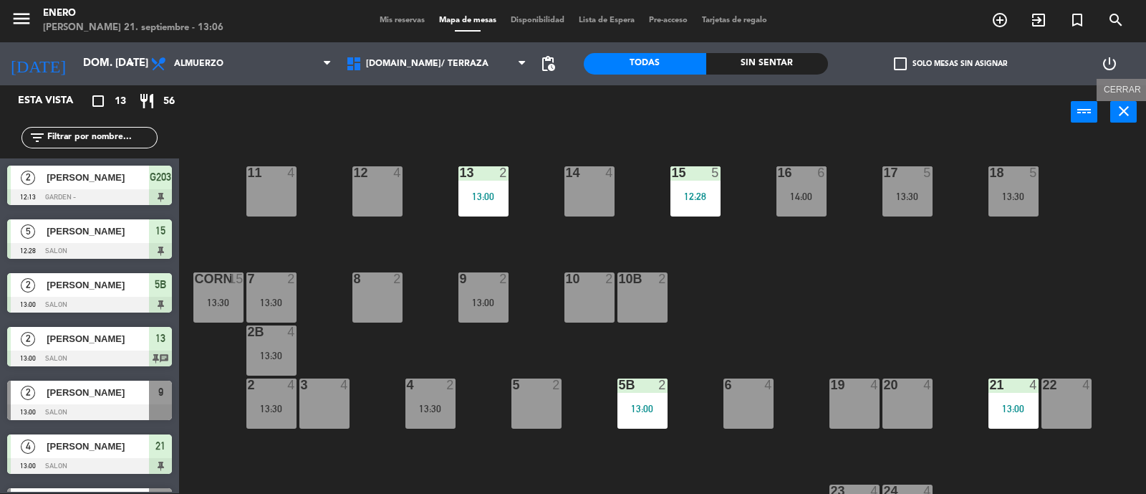
click at [1118, 118] on icon "close" at bounding box center [1124, 110] width 17 height 17
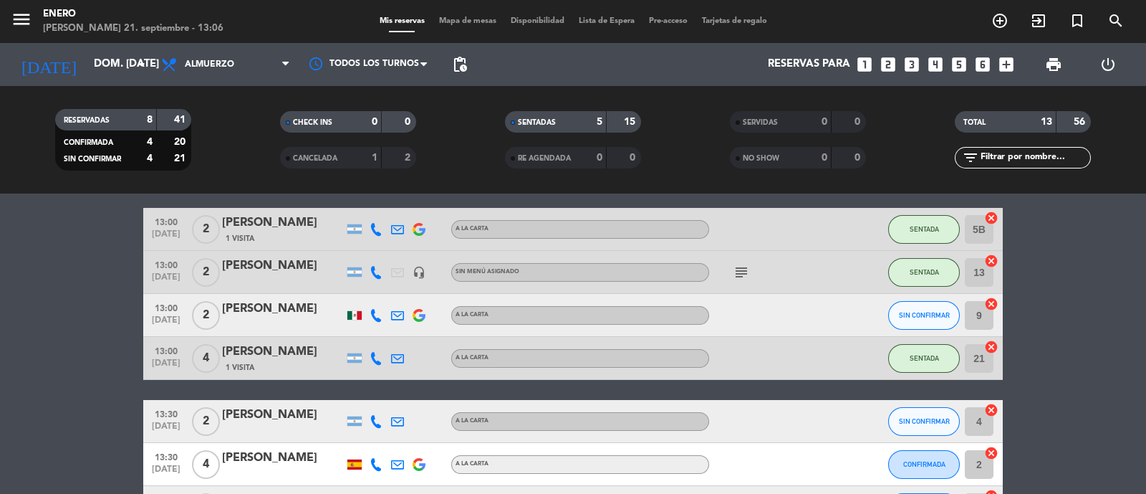
scroll to position [178, 0]
click at [934, 317] on button "SIN CONFIRMAR" at bounding box center [924, 314] width 72 height 29
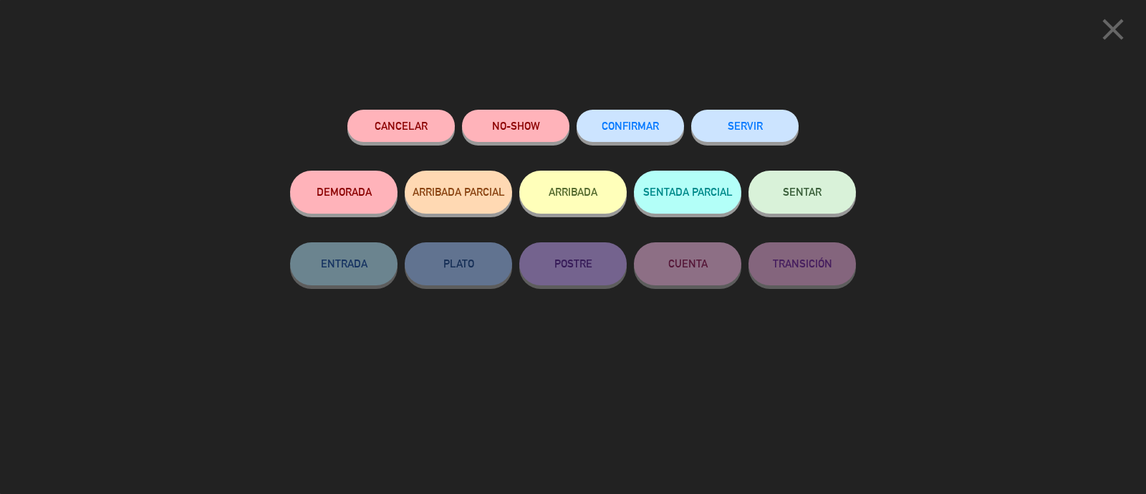
click at [1110, 23] on icon "close" at bounding box center [1114, 29] width 36 height 36
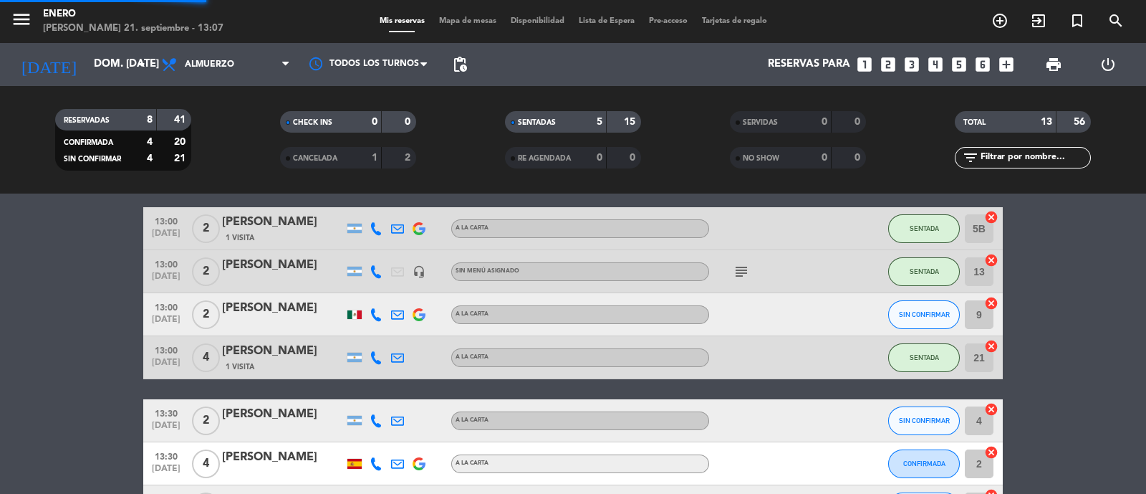
scroll to position [89, 0]
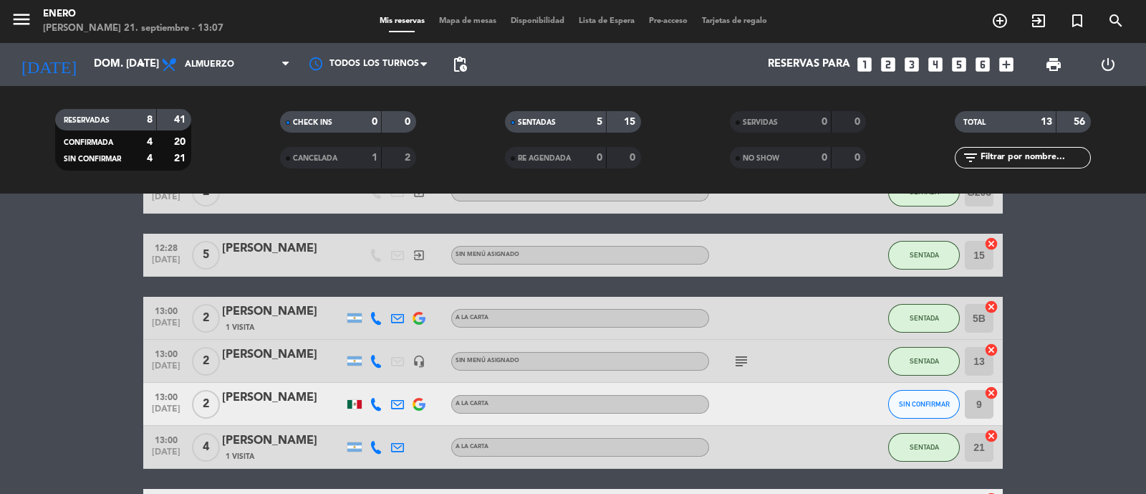
click at [448, 21] on span "Mapa de mesas" at bounding box center [468, 21] width 72 height 8
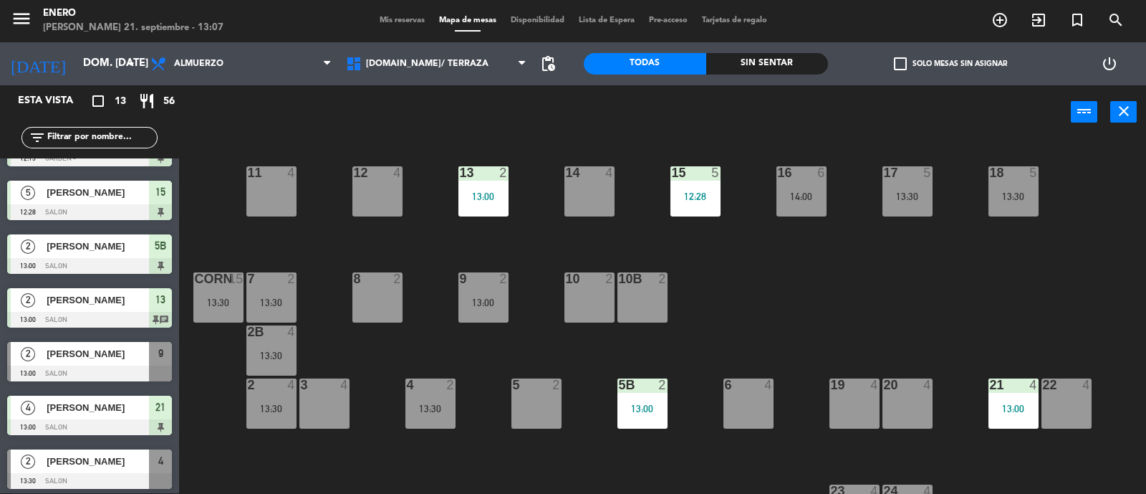
scroll to position [41, 0]
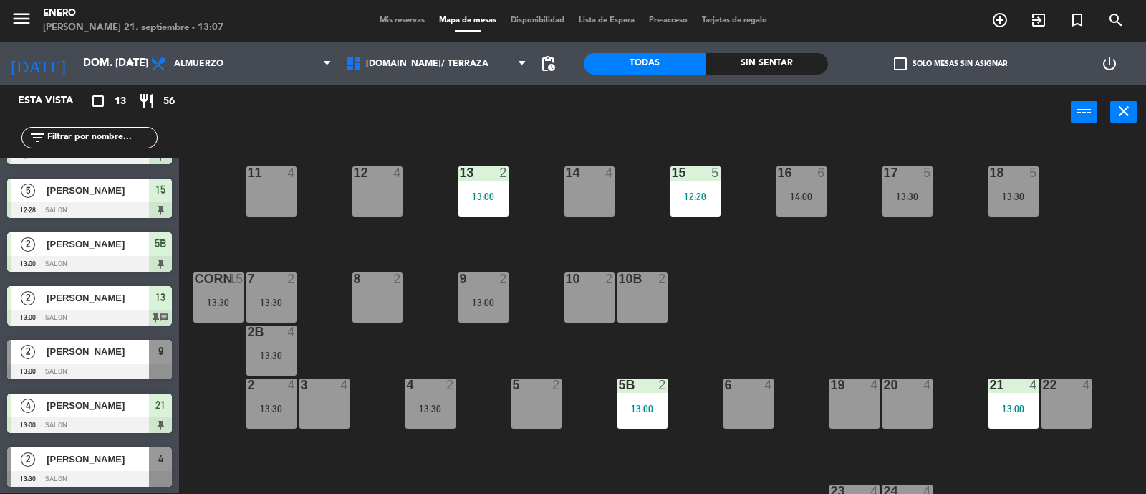
click at [99, 244] on span "[PERSON_NAME]" at bounding box center [98, 243] width 102 height 15
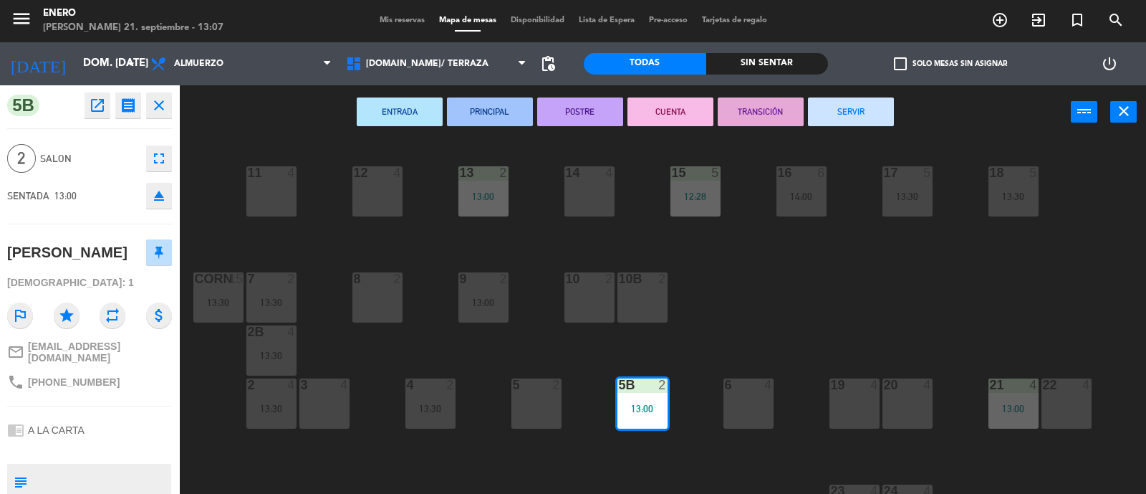
drag, startPoint x: 632, startPoint y: 394, endPoint x: 638, endPoint y: 402, distance: 9.7
click at [633, 395] on div "5B 2 13:00" at bounding box center [643, 403] width 50 height 50
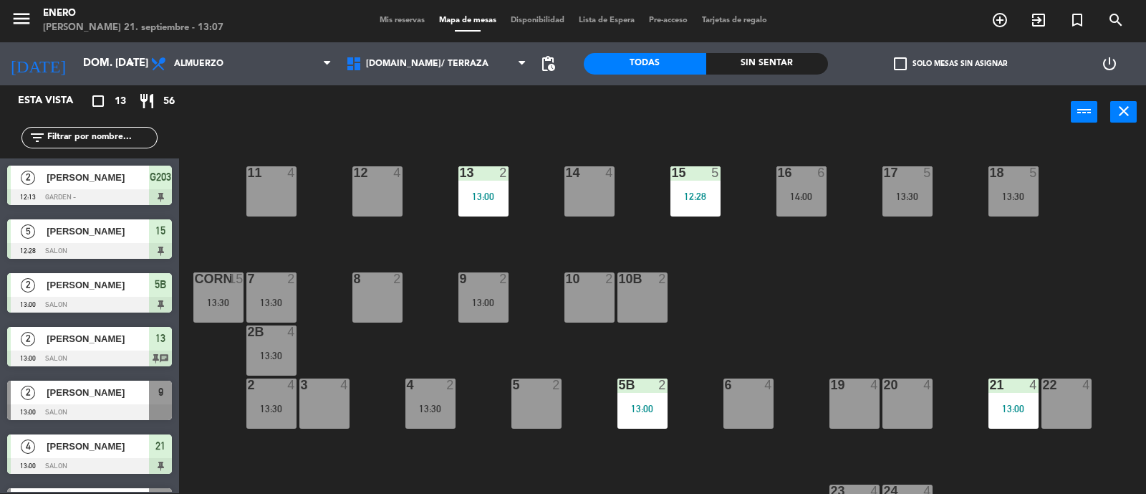
click at [643, 408] on div "13:00" at bounding box center [643, 408] width 50 height 10
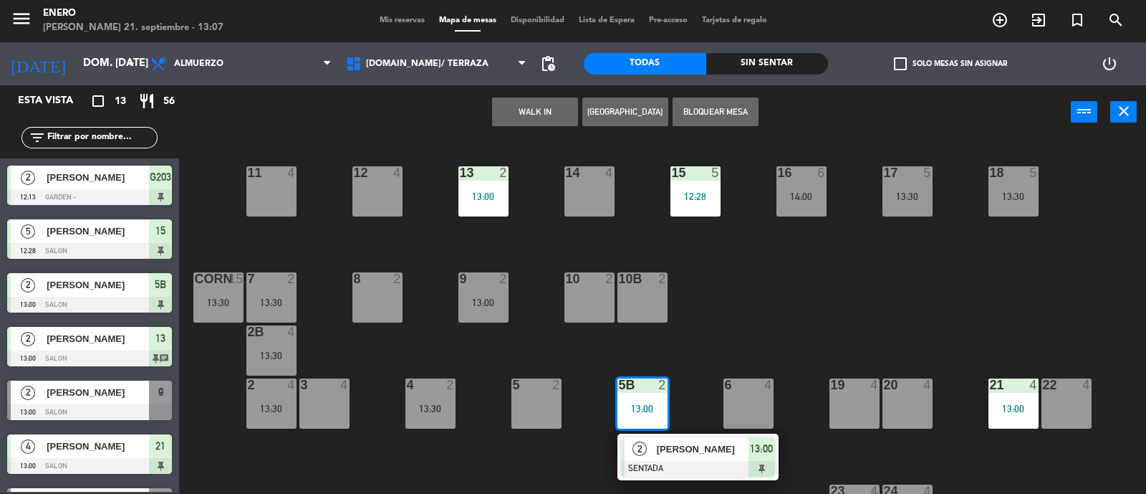
click at [672, 442] on span "[PERSON_NAME]" at bounding box center [703, 448] width 92 height 15
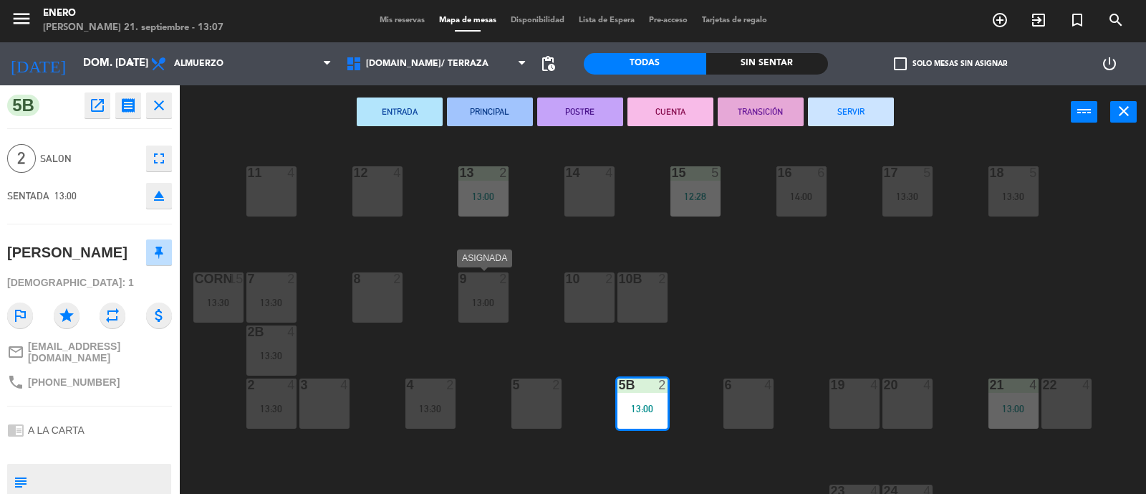
click at [478, 292] on div "9 2 13:00" at bounding box center [484, 297] width 50 height 50
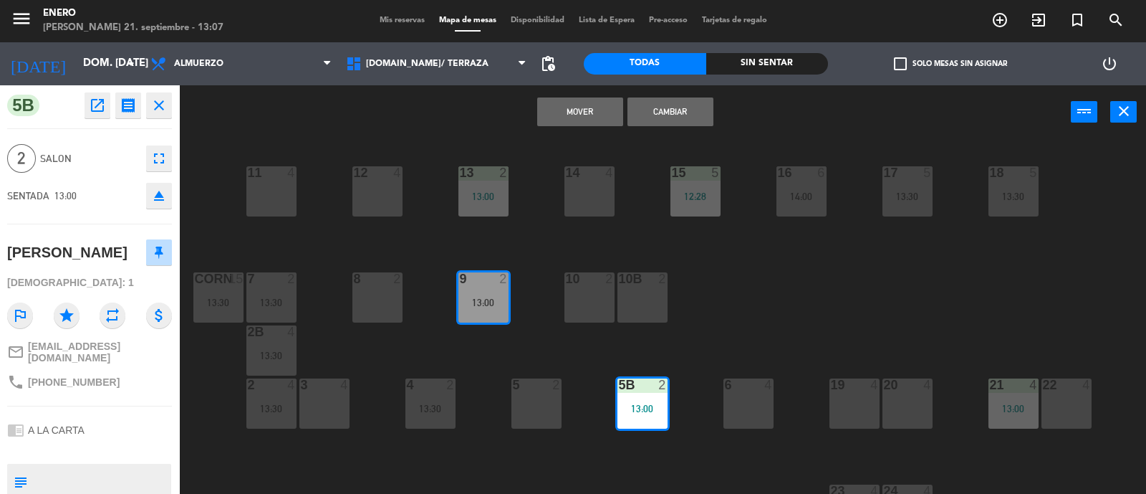
click at [566, 105] on button "Mover" at bounding box center [580, 111] width 86 height 29
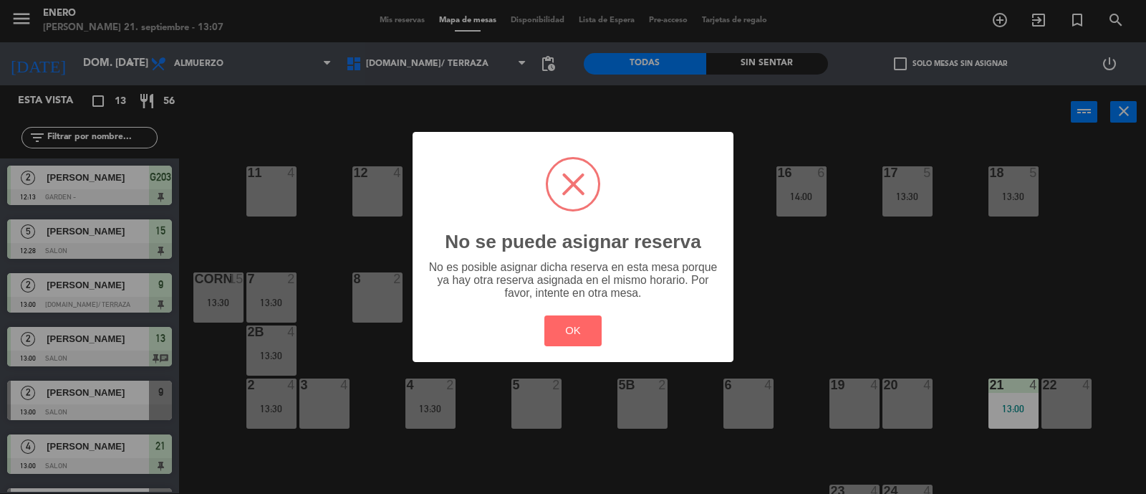
click at [602, 325] on div "OK Cancel" at bounding box center [573, 330] width 64 height 37
click at [590, 328] on button "OK" at bounding box center [574, 330] width 58 height 31
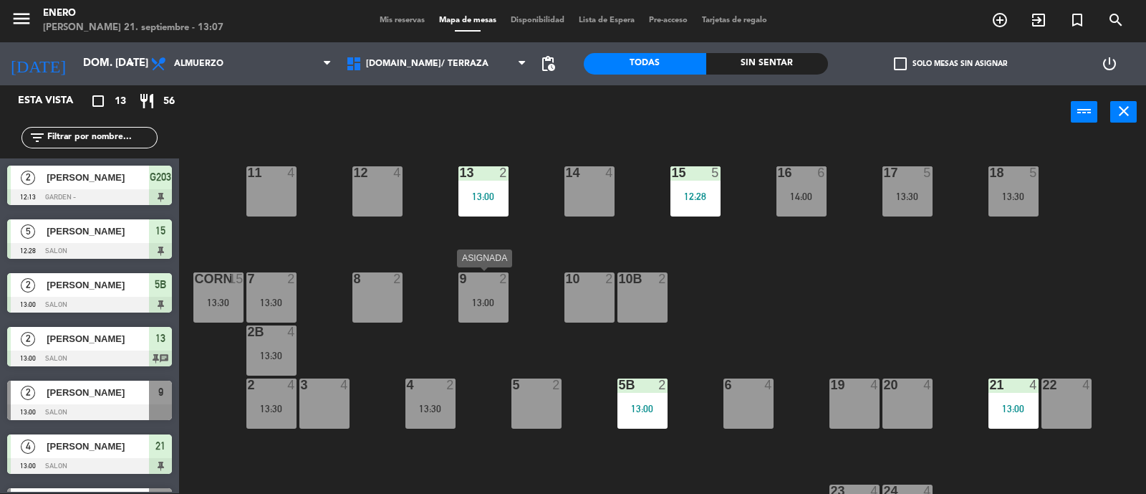
click at [482, 311] on div "9 2 13:00" at bounding box center [484, 297] width 50 height 50
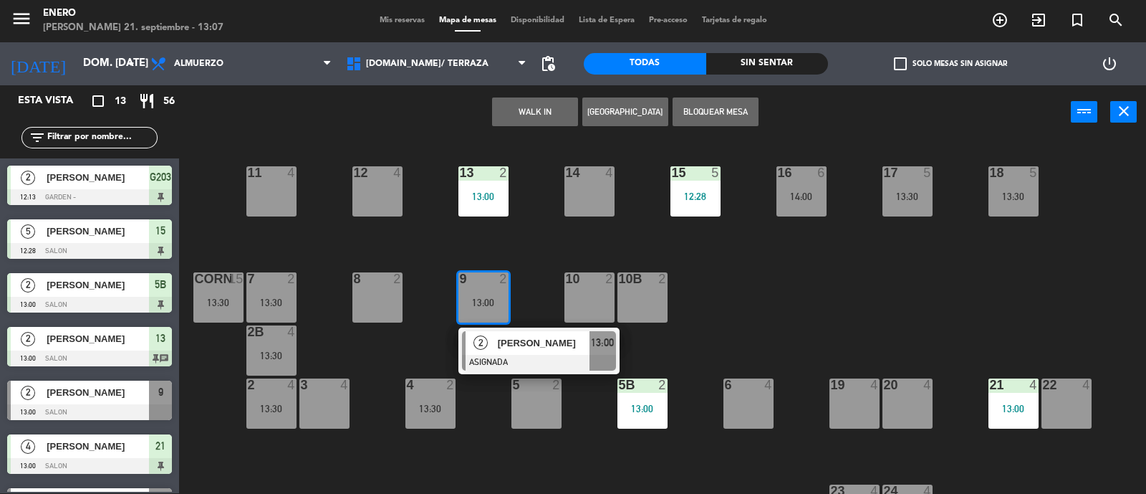
click at [532, 338] on div "2 [PERSON_NAME] ASIGNADA 13:00" at bounding box center [539, 350] width 183 height 47
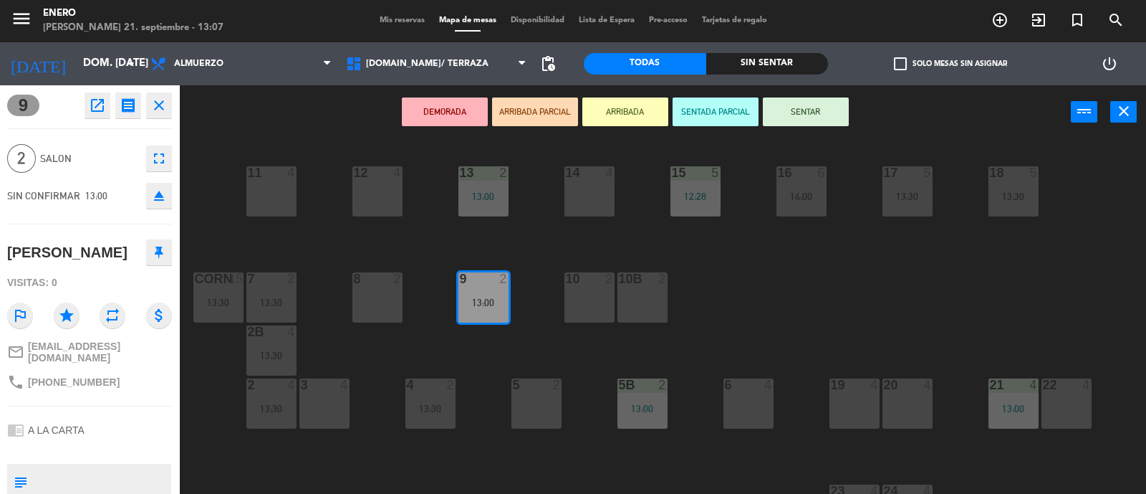
click at [545, 398] on div "5 2" at bounding box center [537, 403] width 50 height 50
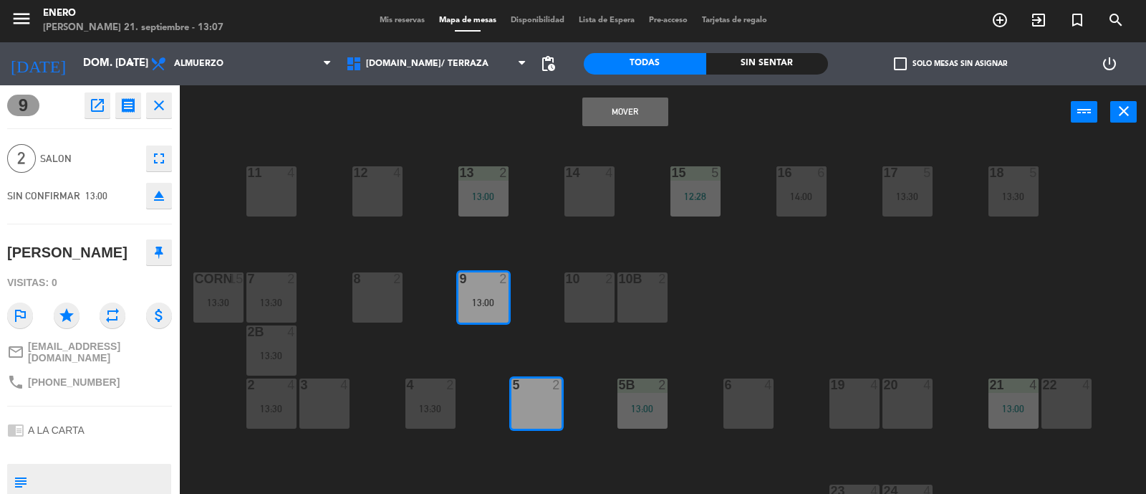
click at [636, 111] on button "Mover" at bounding box center [626, 111] width 86 height 29
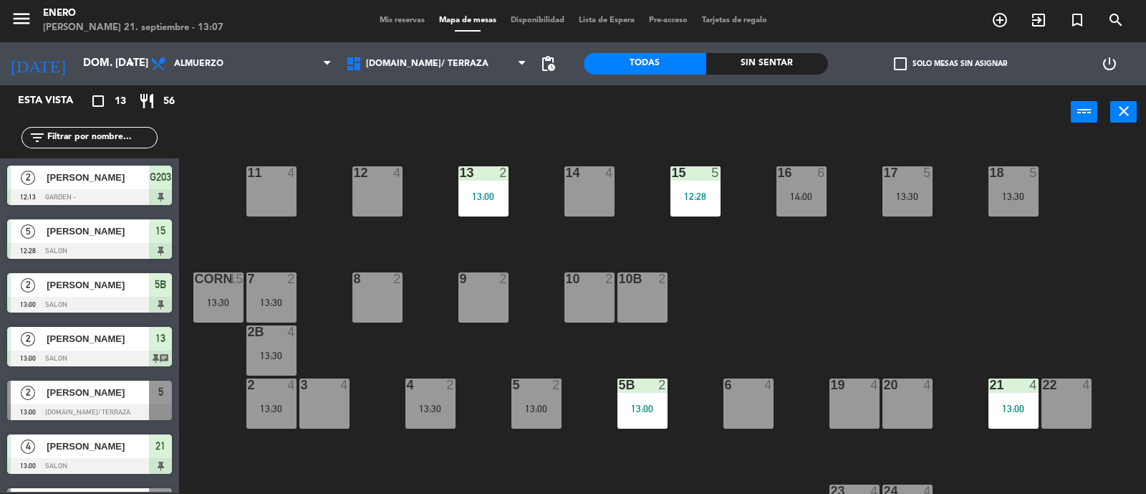
drag, startPoint x: 637, startPoint y: 431, endPoint x: 638, endPoint y: 423, distance: 8.6
click at [638, 429] on div "14 4 12 4 11 4 17 5 13:30 15 5 12:28 16 6 14:00 13 2 13:00 18 5 13:30 10 2 7 2 …" at bounding box center [669, 317] width 956 height 354
click at [639, 406] on div "13:00" at bounding box center [643, 408] width 50 height 10
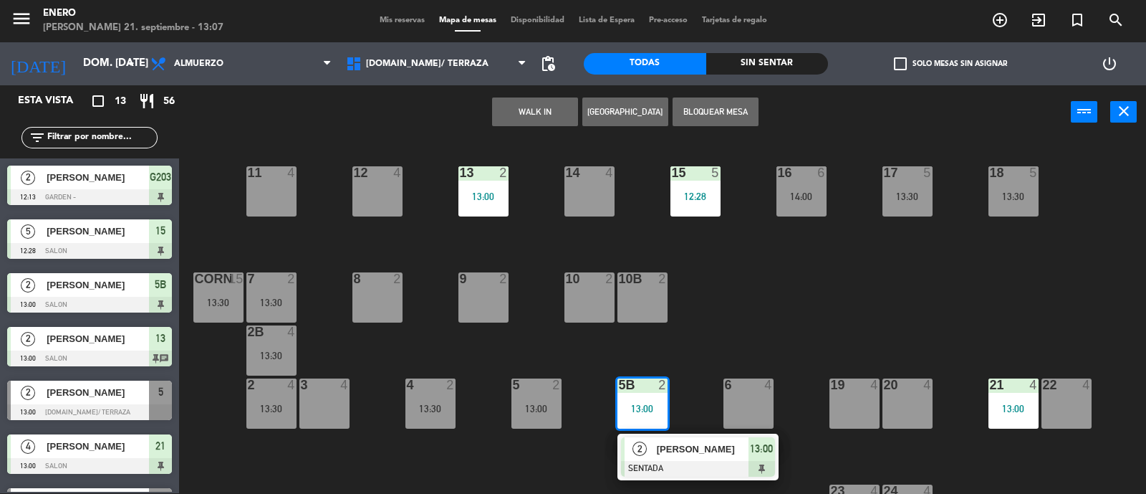
click at [689, 443] on span "[PERSON_NAME]" at bounding box center [703, 448] width 92 height 15
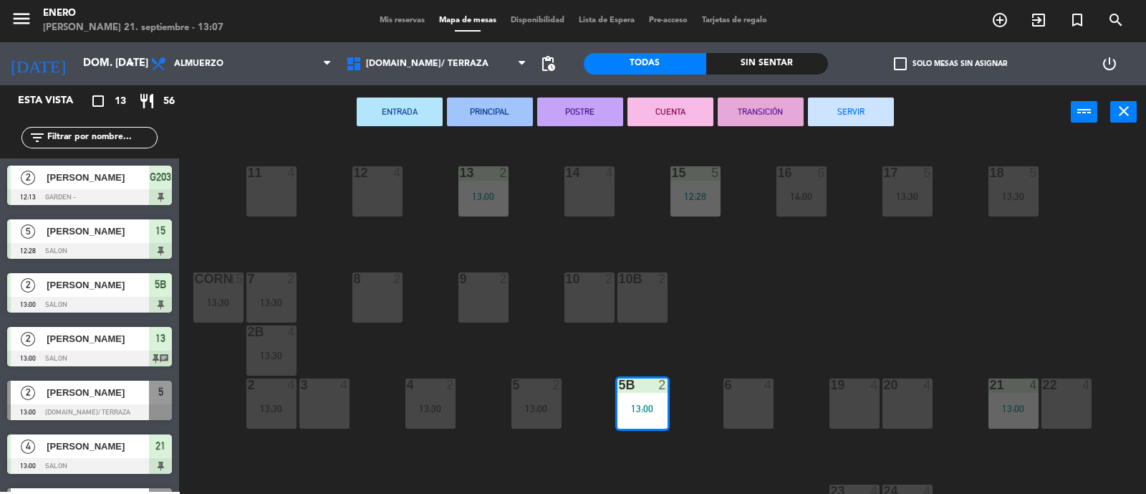
click at [492, 310] on div "9 2" at bounding box center [484, 297] width 50 height 50
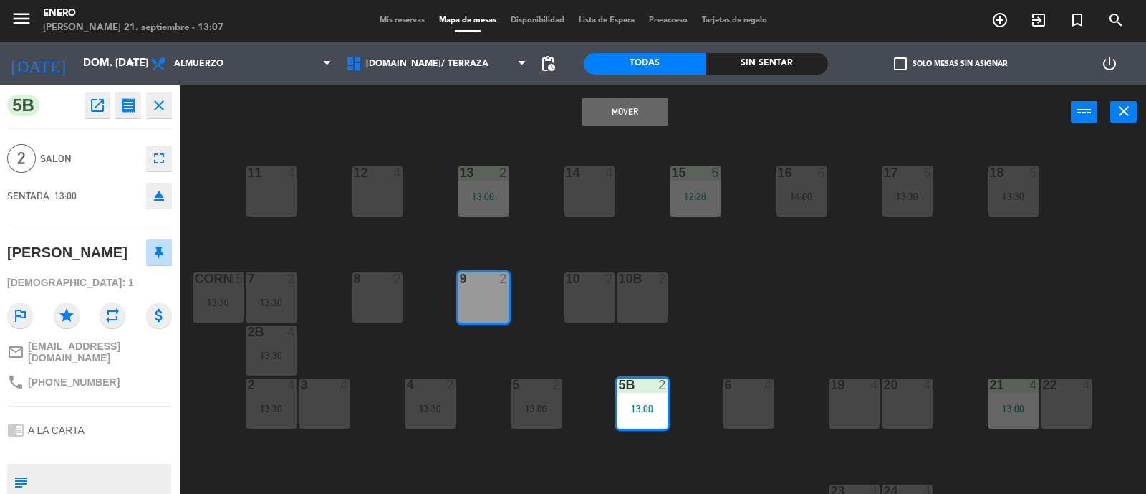
click at [626, 115] on button "Mover" at bounding box center [626, 111] width 86 height 29
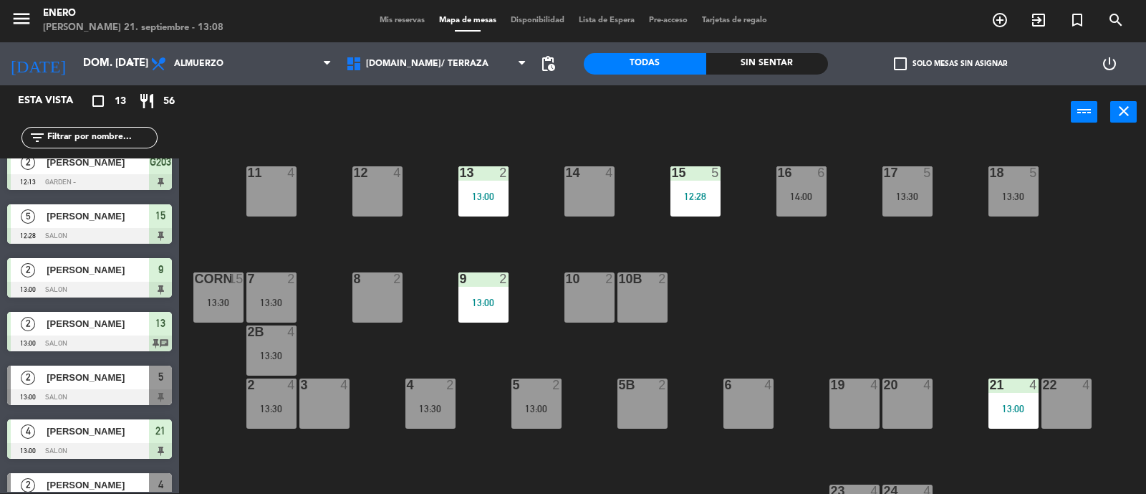
scroll to position [14, 0]
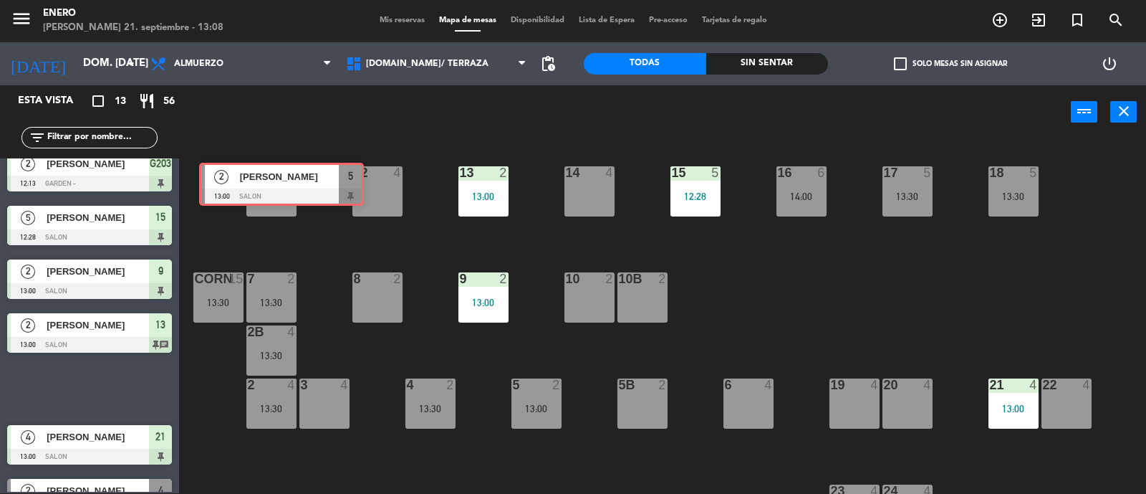
drag, startPoint x: 105, startPoint y: 383, endPoint x: 296, endPoint y: 179, distance: 279.3
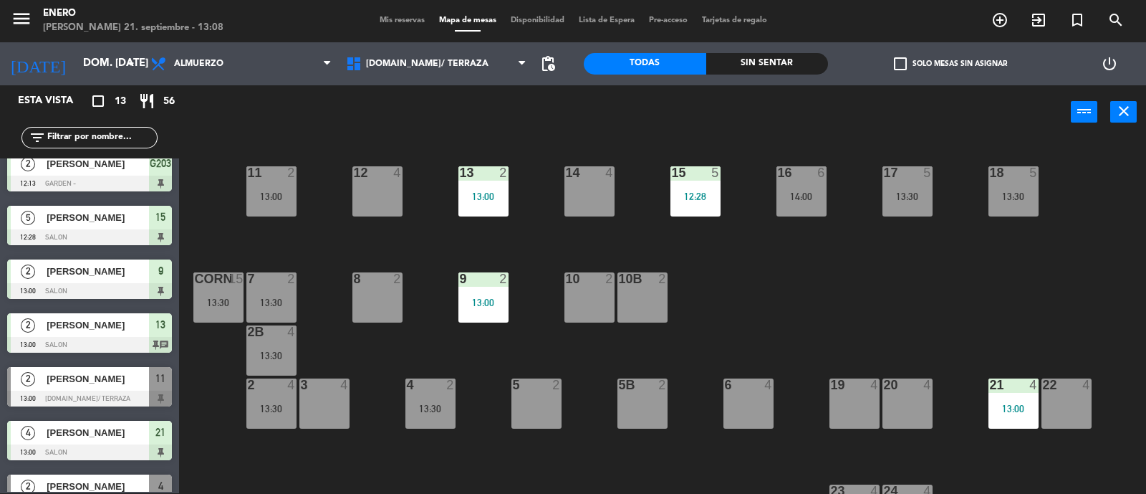
click at [277, 191] on div "13:00" at bounding box center [271, 196] width 50 height 10
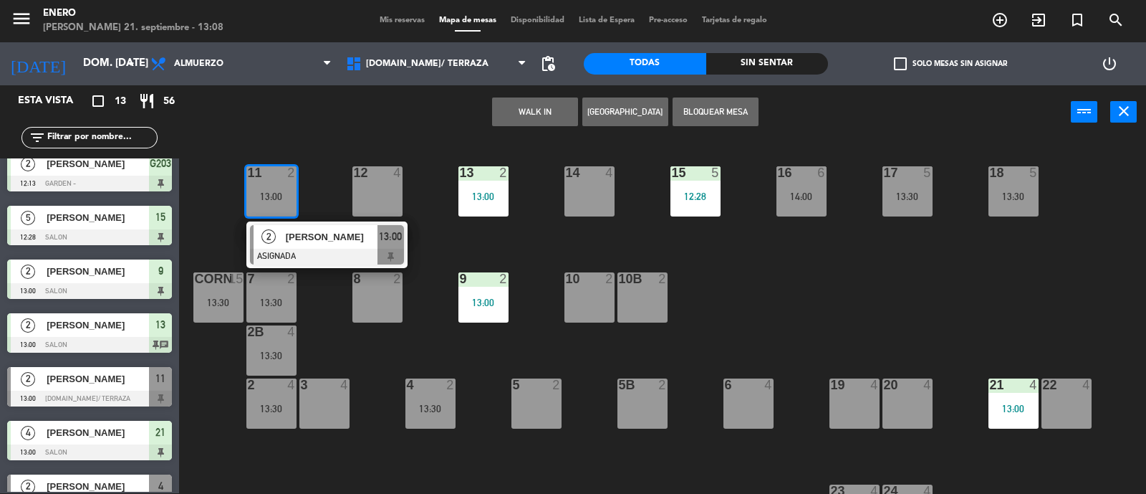
click at [291, 243] on span "[PERSON_NAME]" at bounding box center [332, 236] width 92 height 15
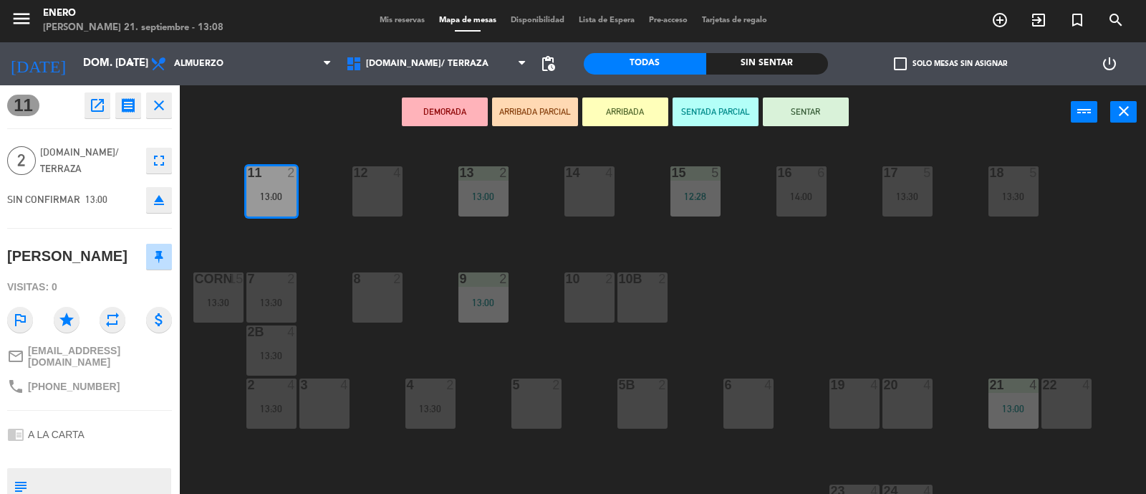
click at [828, 106] on button "SENTAR" at bounding box center [806, 111] width 86 height 29
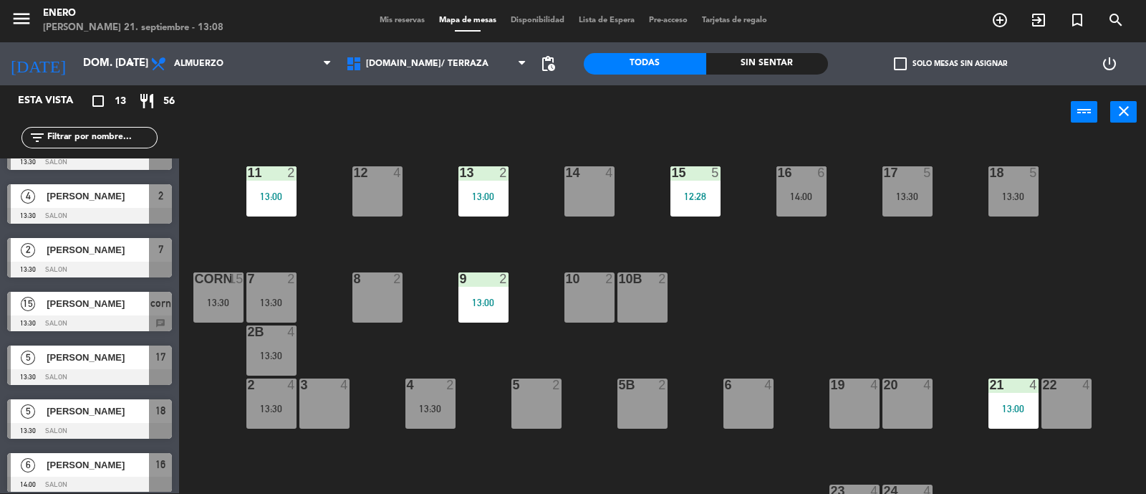
scroll to position [365, 0]
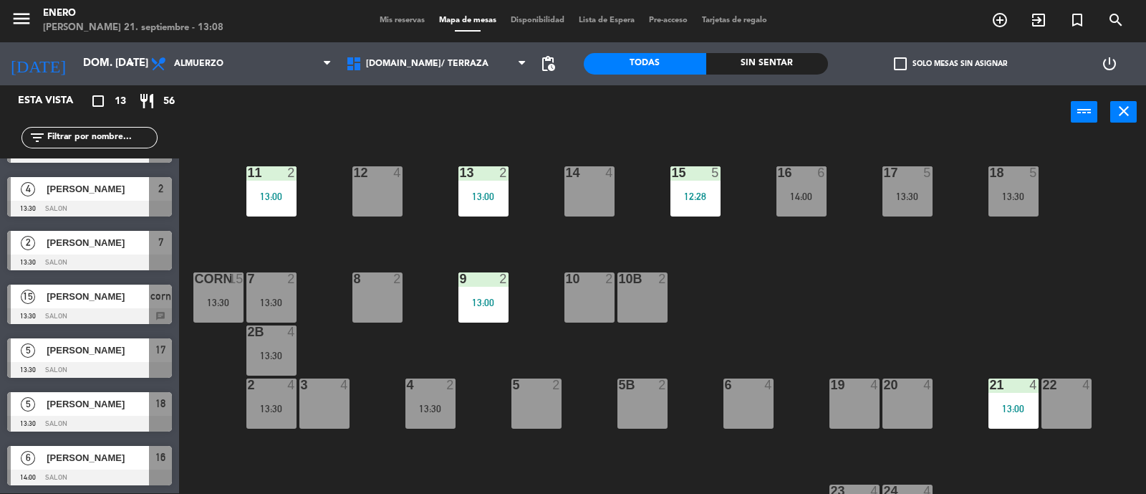
click at [107, 302] on div "[PERSON_NAME]" at bounding box center [97, 296] width 104 height 24
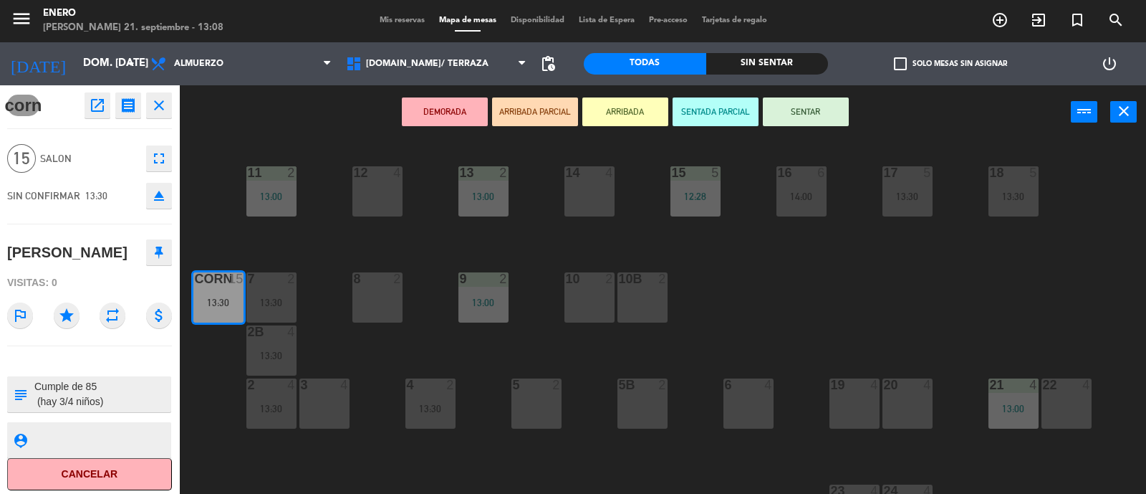
click at [816, 107] on button "SENTAR" at bounding box center [806, 111] width 86 height 29
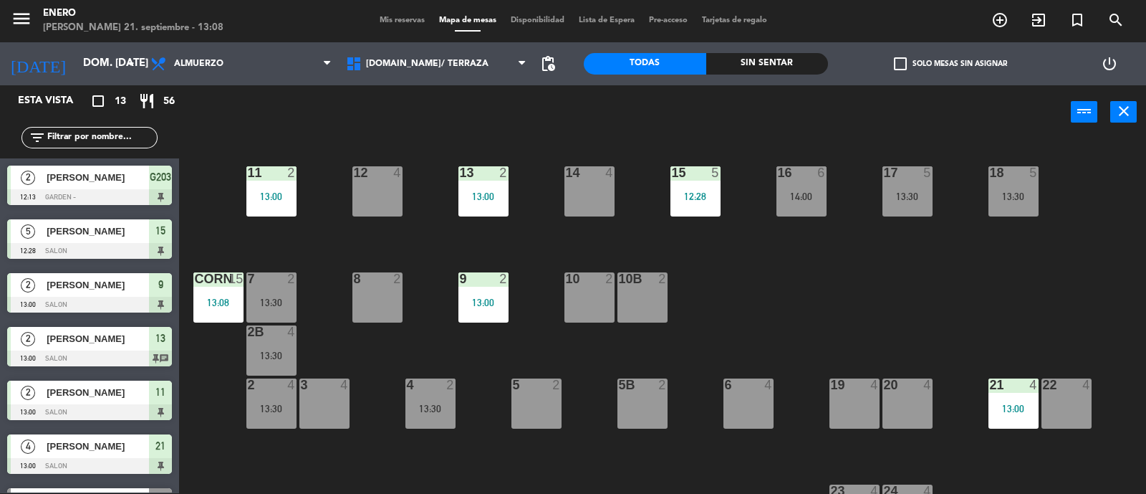
scroll to position [35, 0]
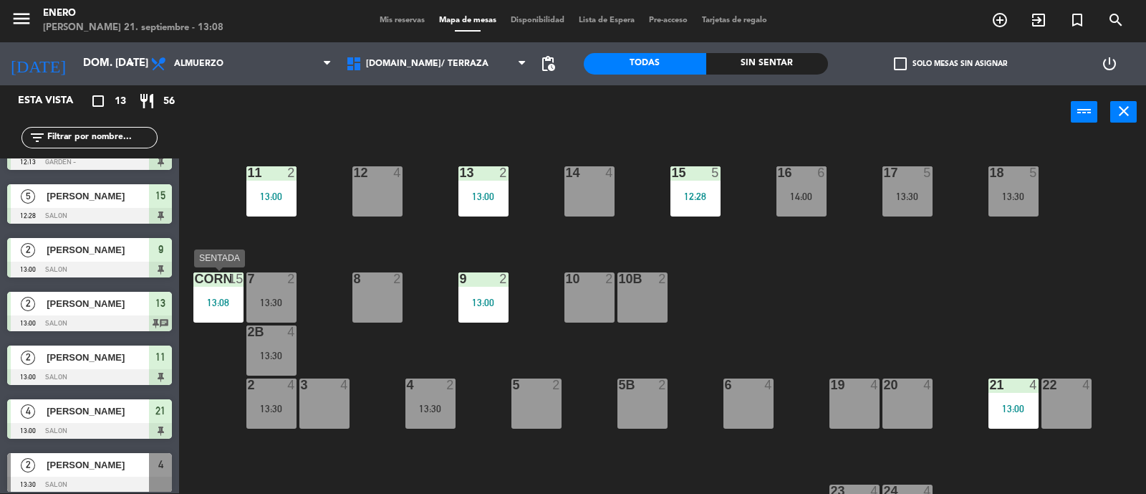
click at [222, 302] on div "13:08" at bounding box center [218, 302] width 50 height 10
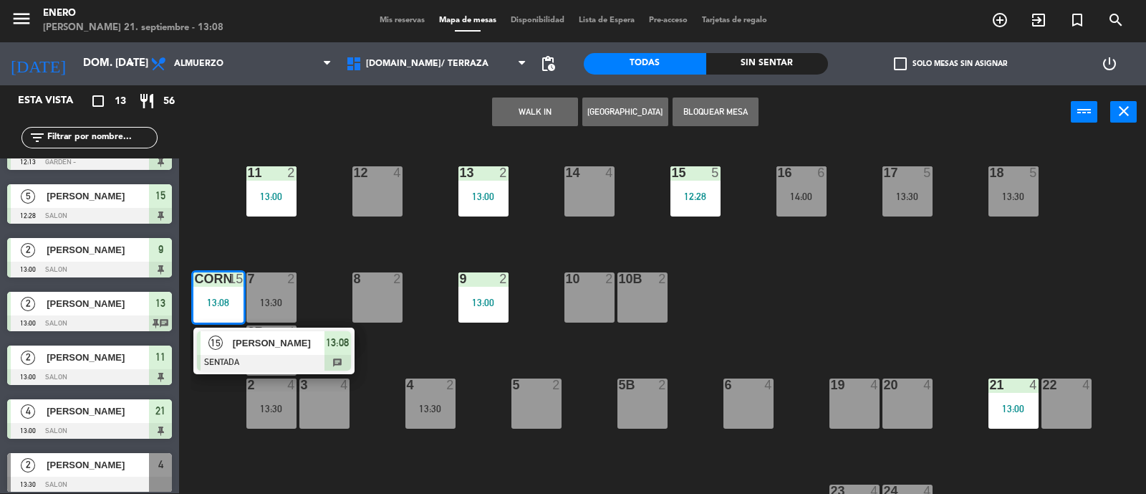
click at [810, 302] on div "14 4 12 4 11 2 13:00 17 5 13:30 15 5 12:28 16 6 14:00 13 2 13:00 18 5 13:30 10 …" at bounding box center [669, 317] width 956 height 354
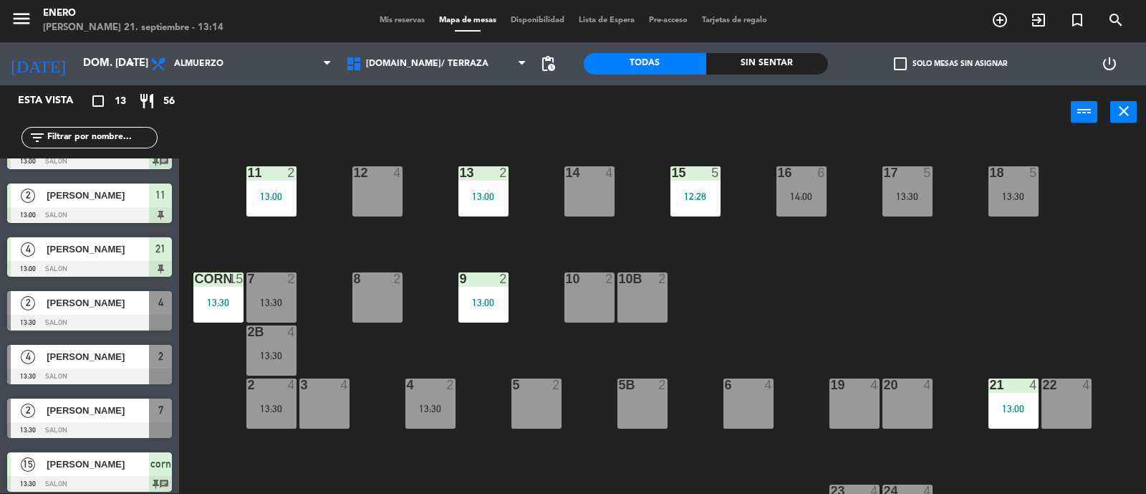
scroll to position [190, 0]
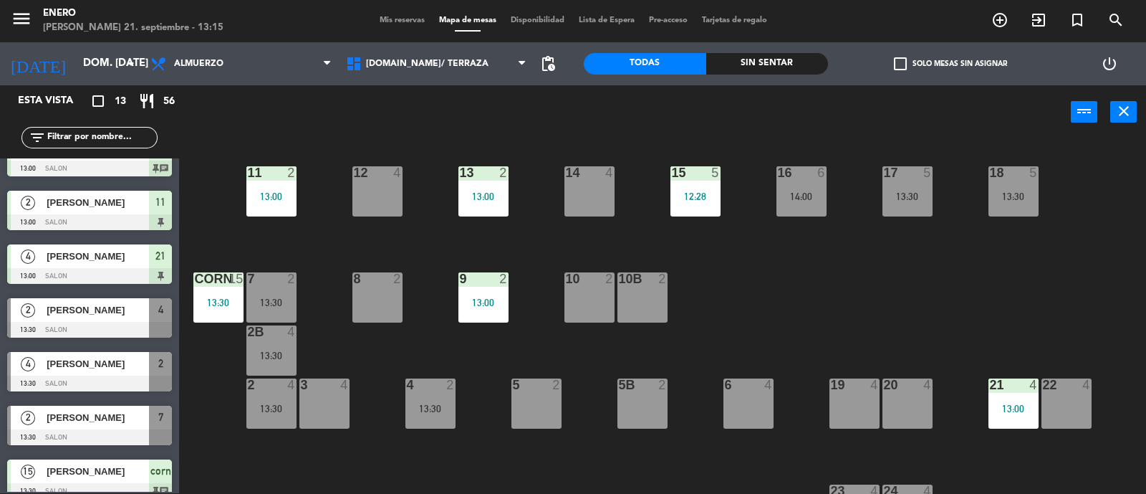
drag, startPoint x: 910, startPoint y: 399, endPoint x: 893, endPoint y: 376, distance: 28.2
click at [910, 398] on div "20 4" at bounding box center [908, 403] width 50 height 50
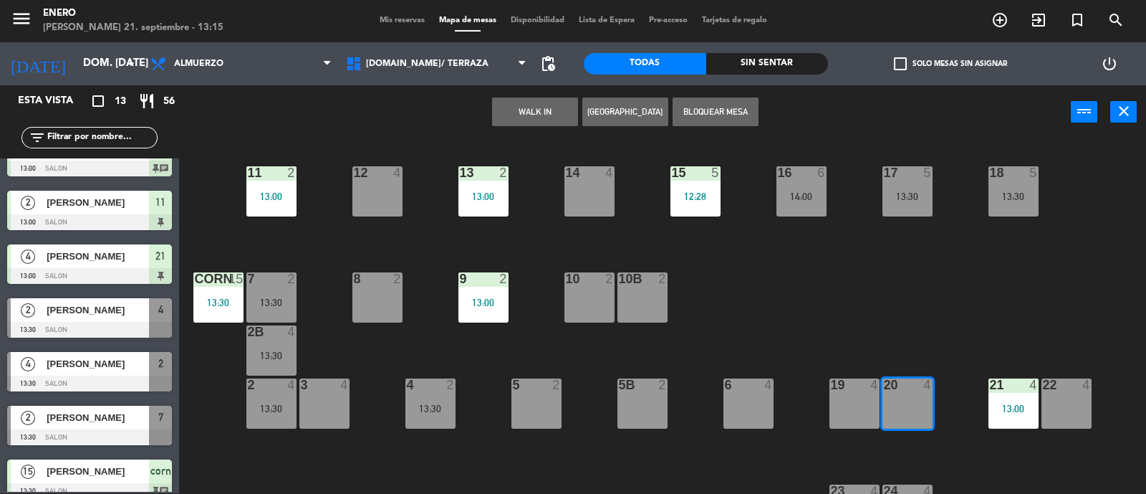
click at [528, 113] on button "WALK IN" at bounding box center [535, 111] width 86 height 29
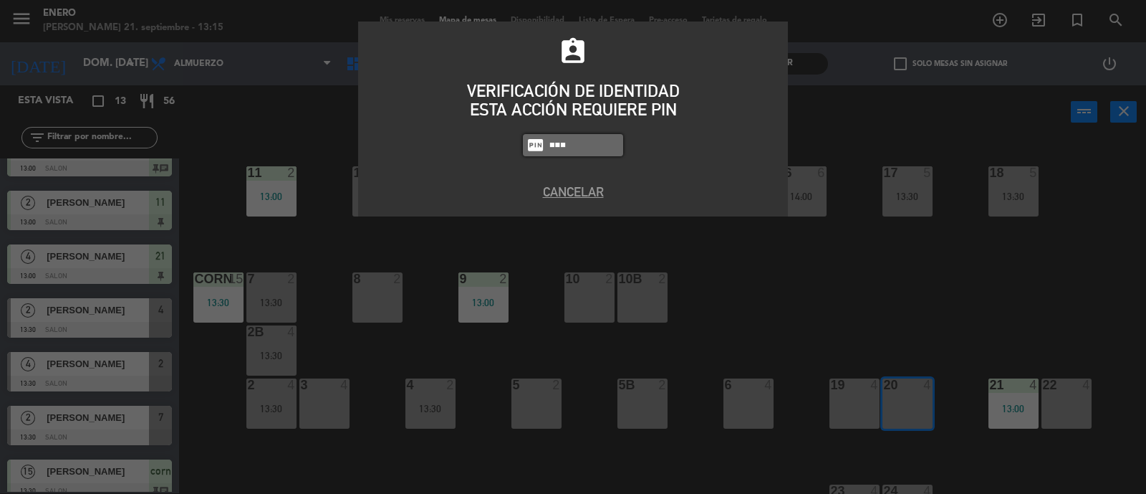
type input "6082"
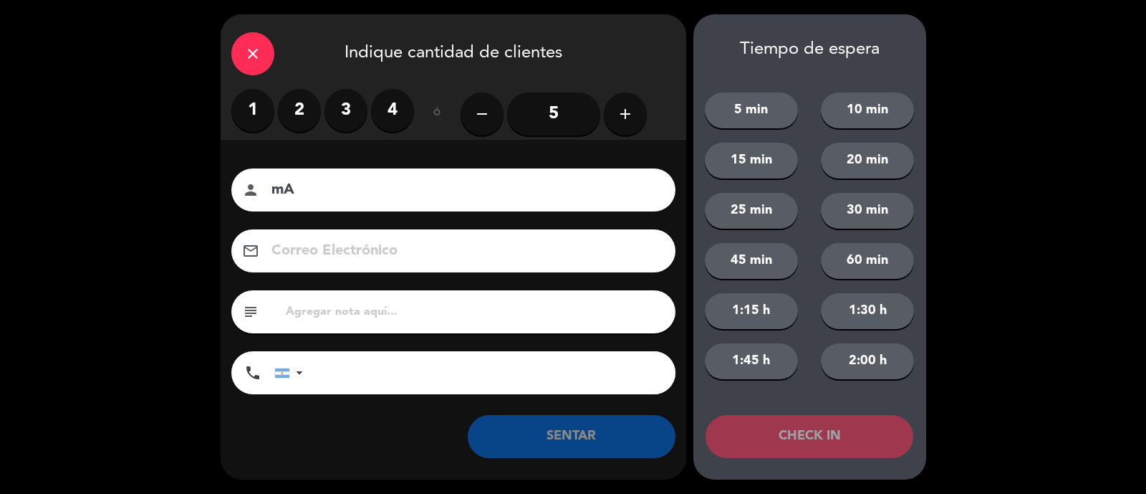
type input "m"
type input "[PERSON_NAME]"
click at [345, 106] on label "3" at bounding box center [346, 110] width 43 height 43
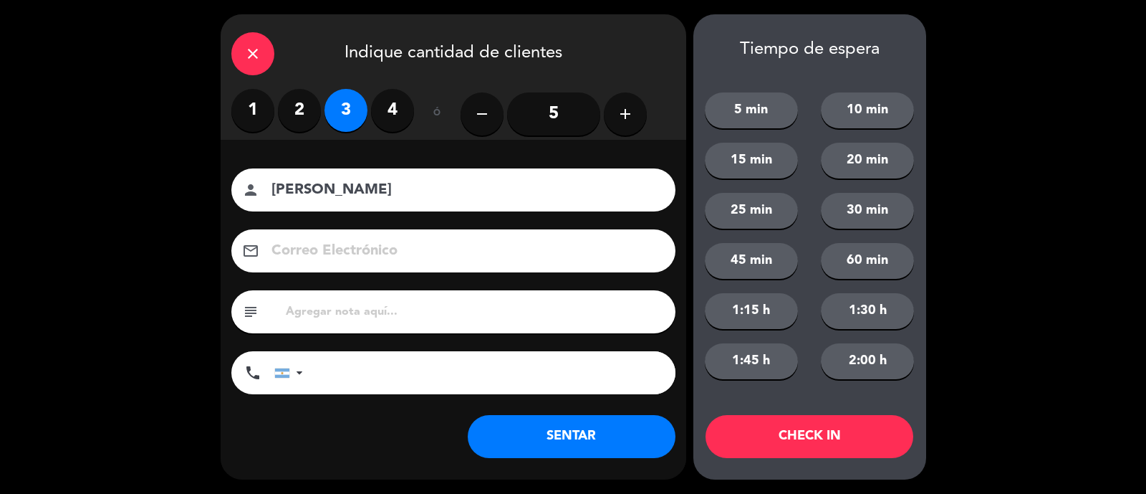
click at [556, 435] on button "SENTAR" at bounding box center [572, 436] width 208 height 43
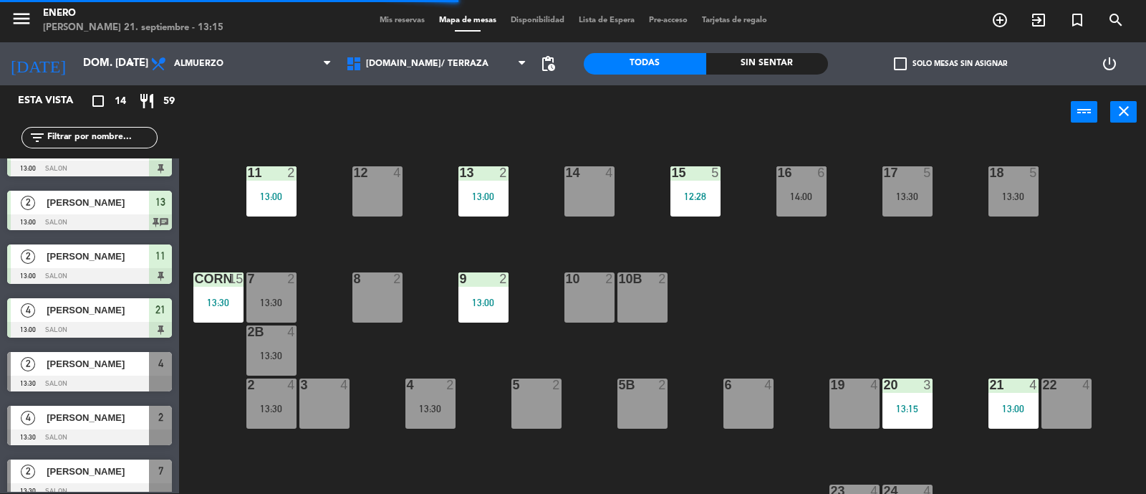
scroll to position [0, 0]
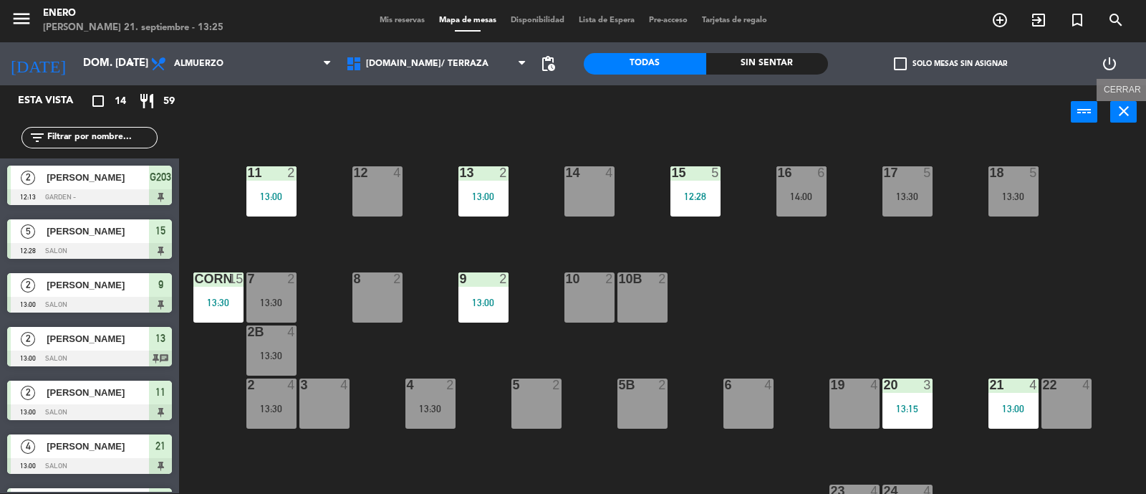
click at [1134, 101] on button "close" at bounding box center [1124, 111] width 27 height 21
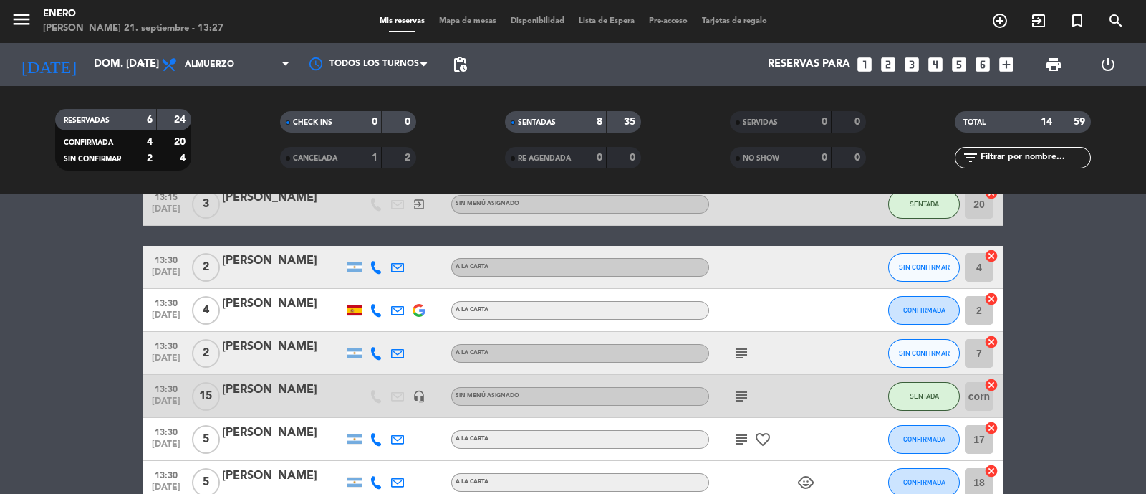
scroll to position [448, 0]
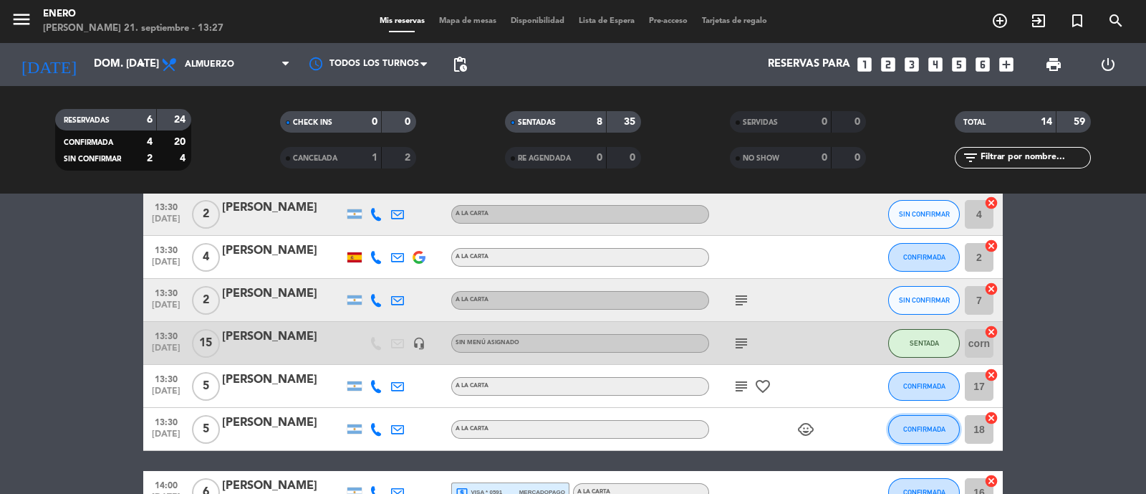
click at [946, 430] on button "CONFIRMADA" at bounding box center [924, 429] width 72 height 29
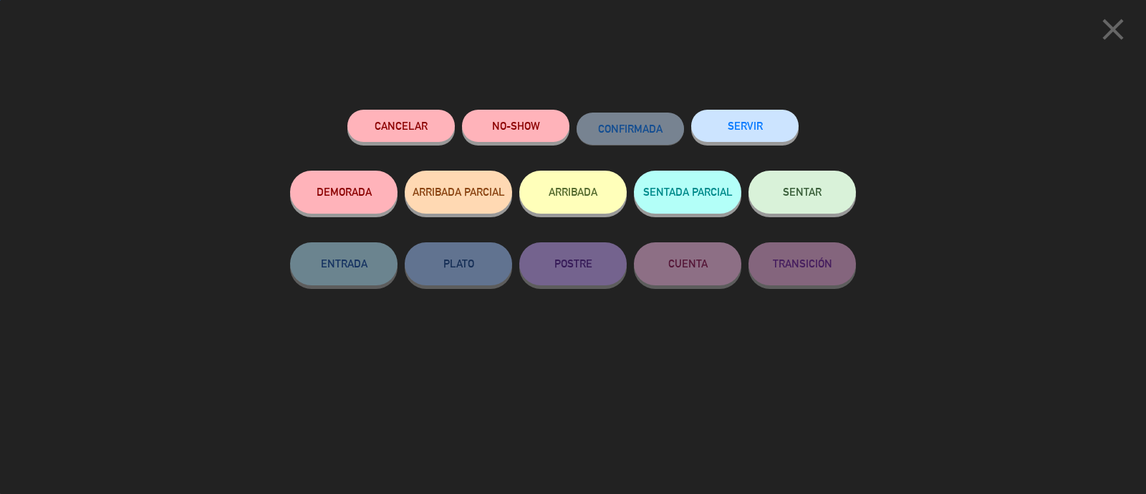
click at [803, 207] on button "SENTAR" at bounding box center [802, 192] width 107 height 43
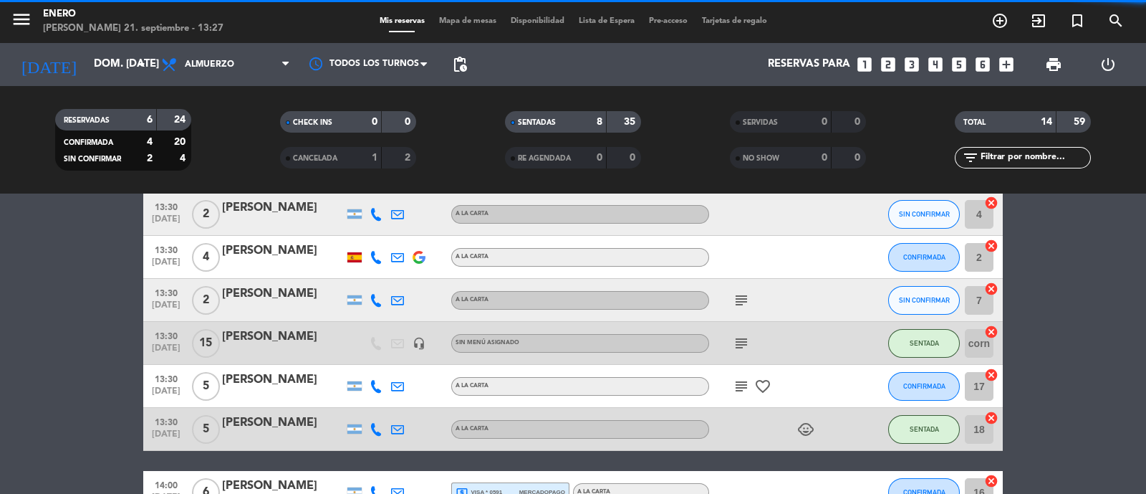
click at [444, 17] on span "Mapa de mesas" at bounding box center [468, 21] width 72 height 8
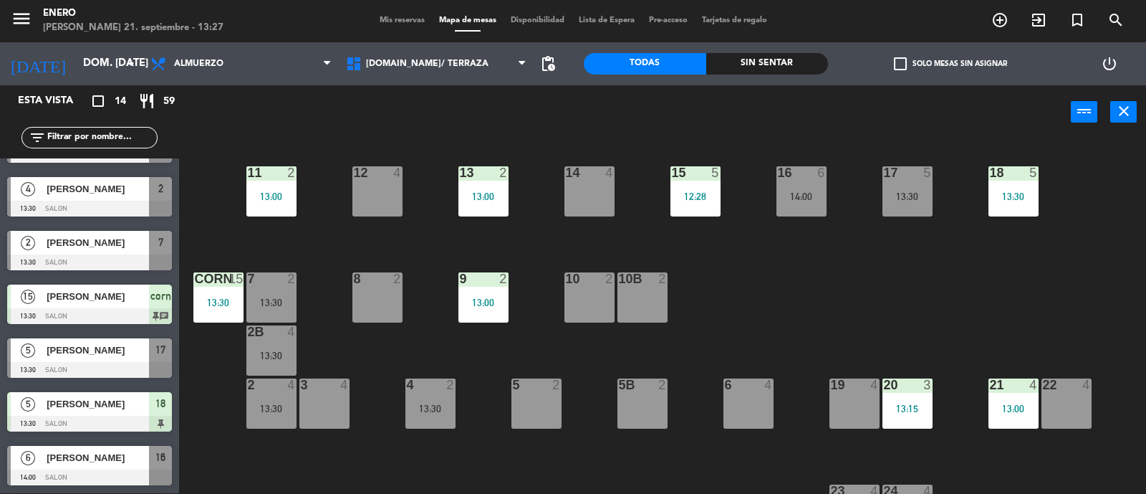
scroll to position [419, 0]
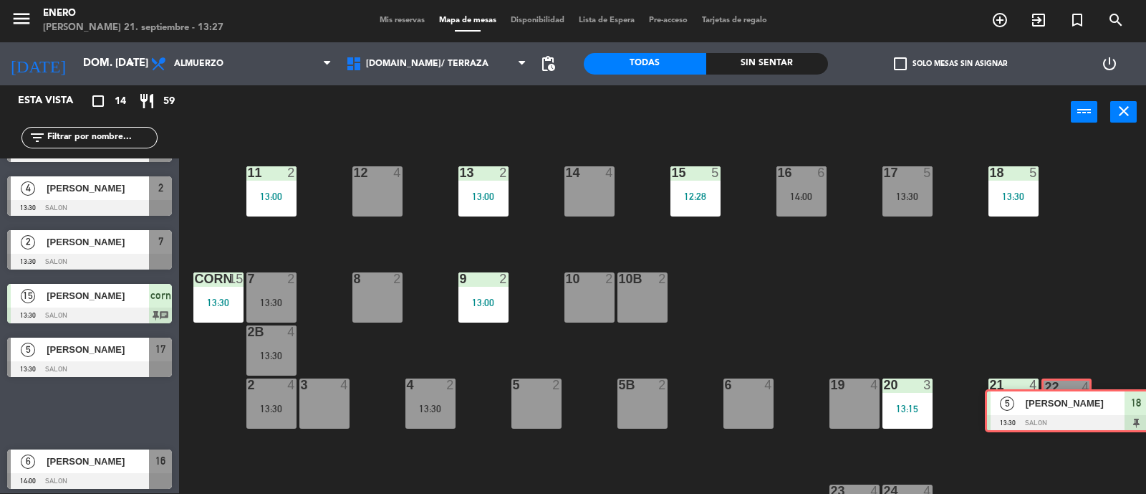
drag, startPoint x: 100, startPoint y: 403, endPoint x: 1078, endPoint y: 401, distance: 978.0
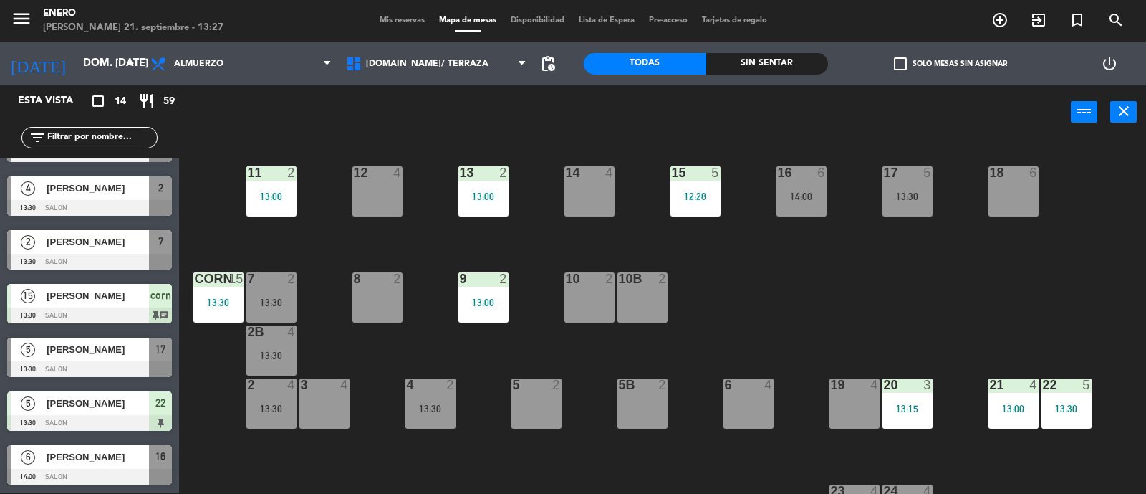
scroll to position [0, 0]
